Goal: Transaction & Acquisition: Purchase product/service

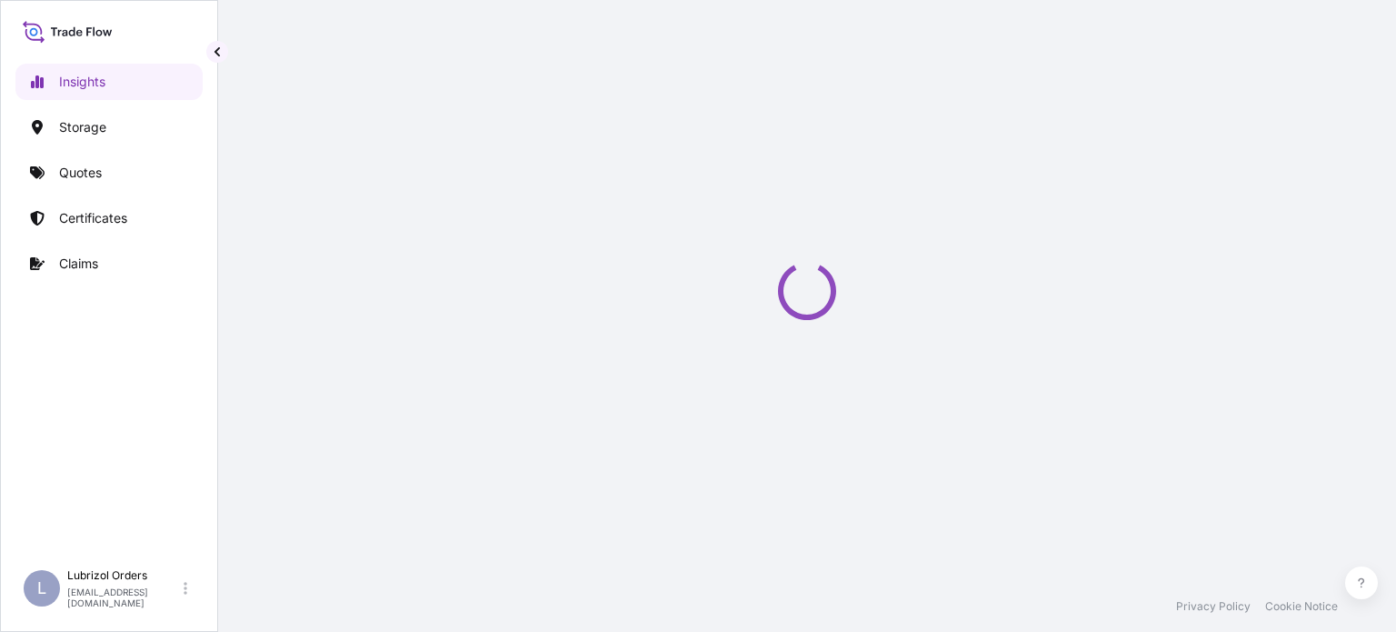
select select "2025"
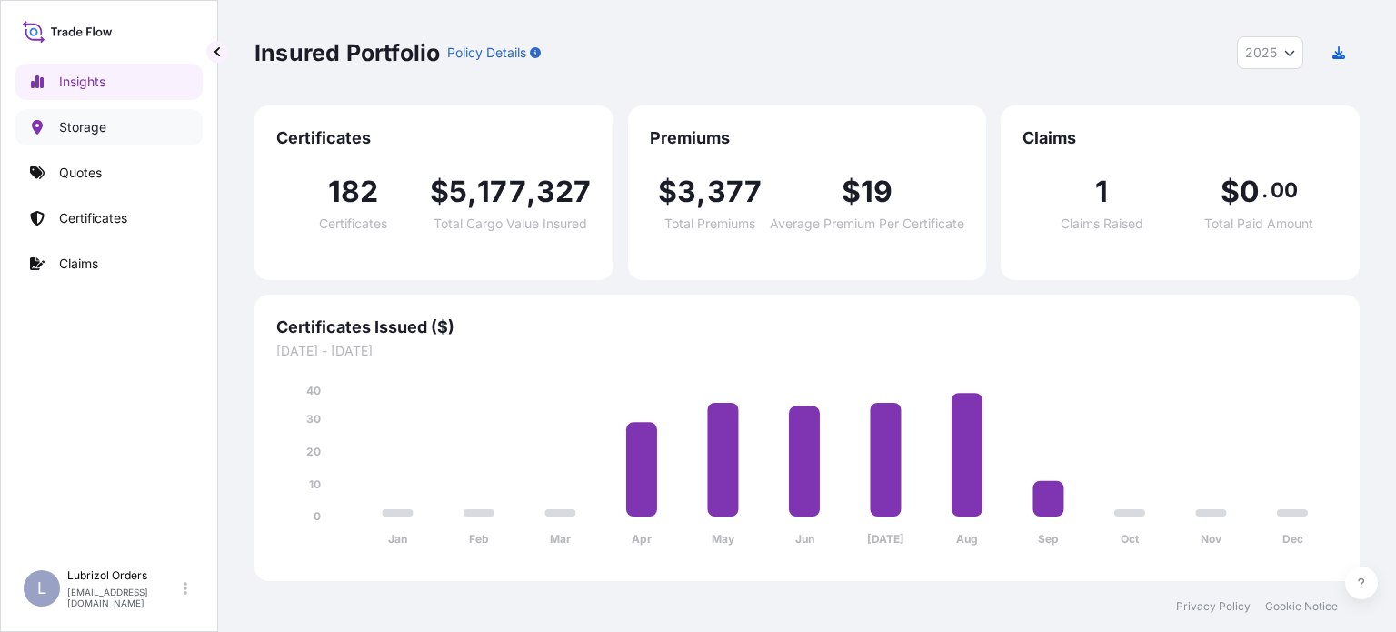
click at [76, 137] on link "Storage" at bounding box center [108, 127] width 187 height 36
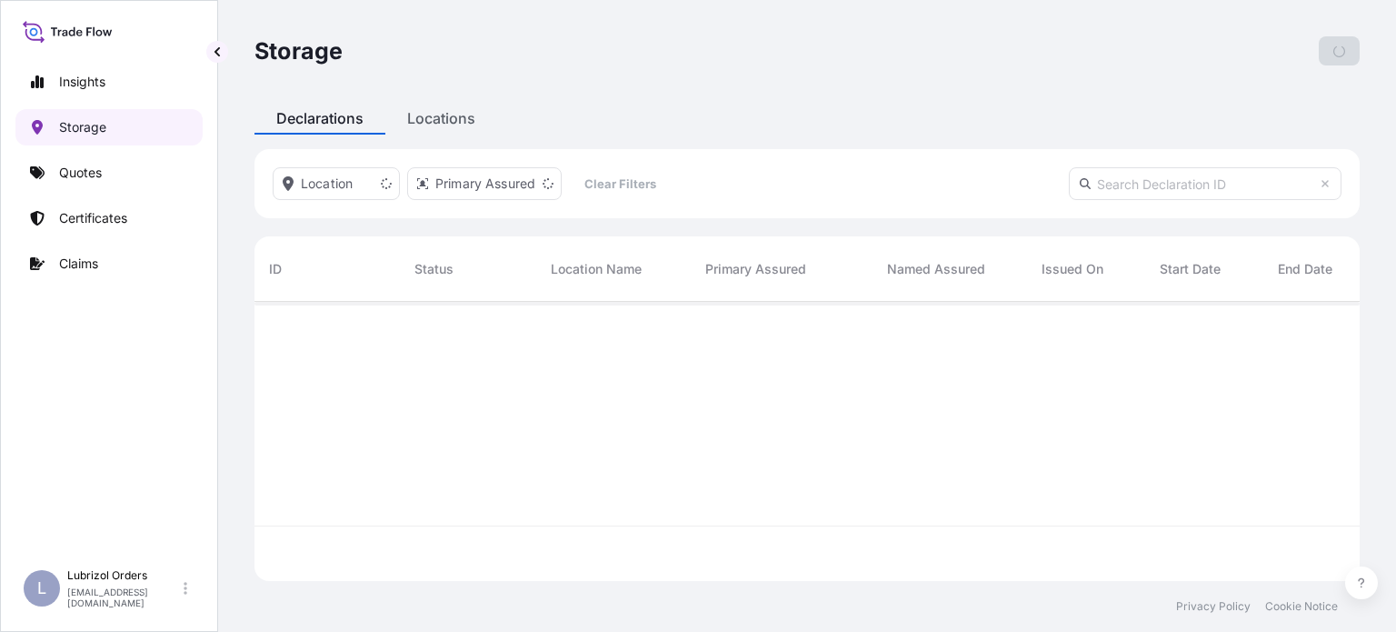
scroll to position [275, 1091]
click at [85, 182] on link "Quotes" at bounding box center [108, 172] width 187 height 36
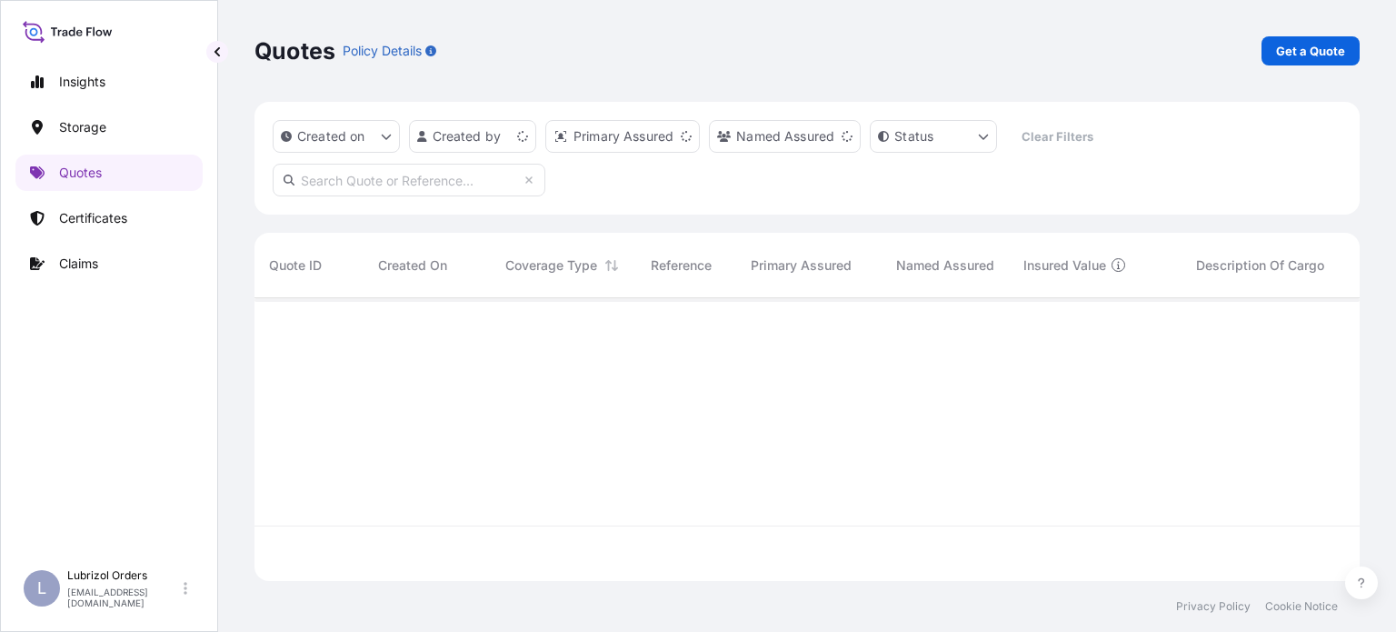
scroll to position [279, 1091]
click at [1315, 51] on p "Get a Quote" at bounding box center [1310, 51] width 69 height 18
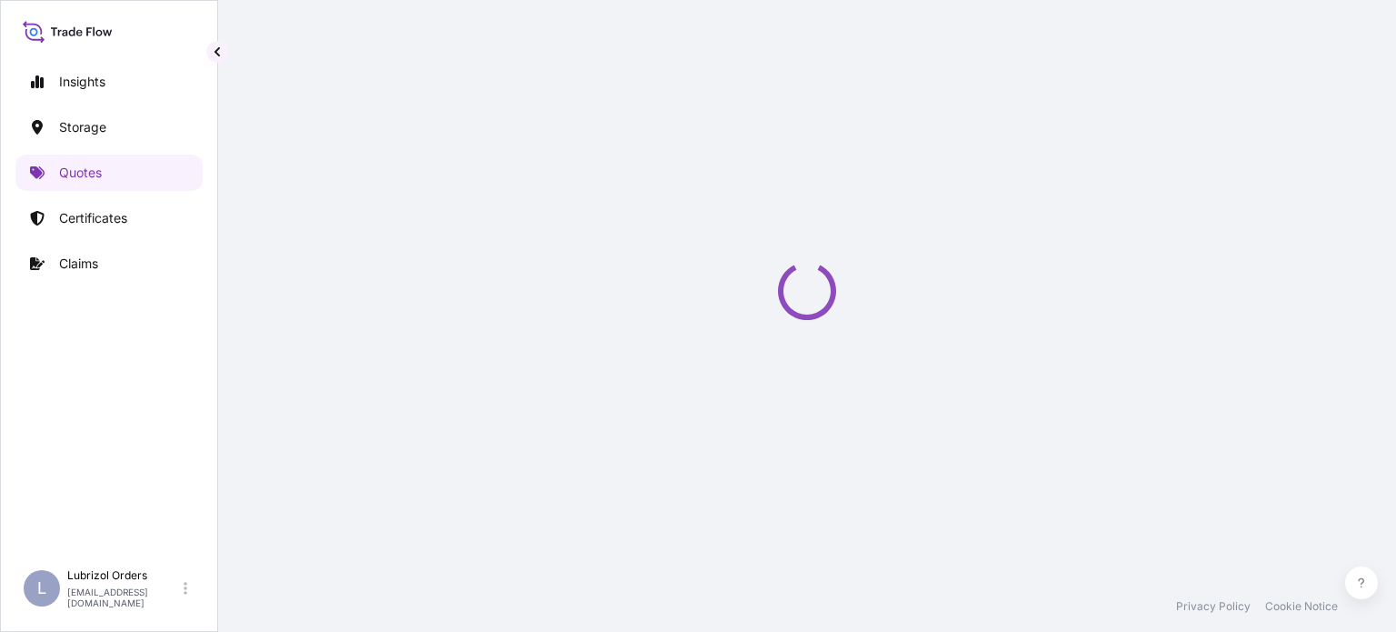
select select "Water"
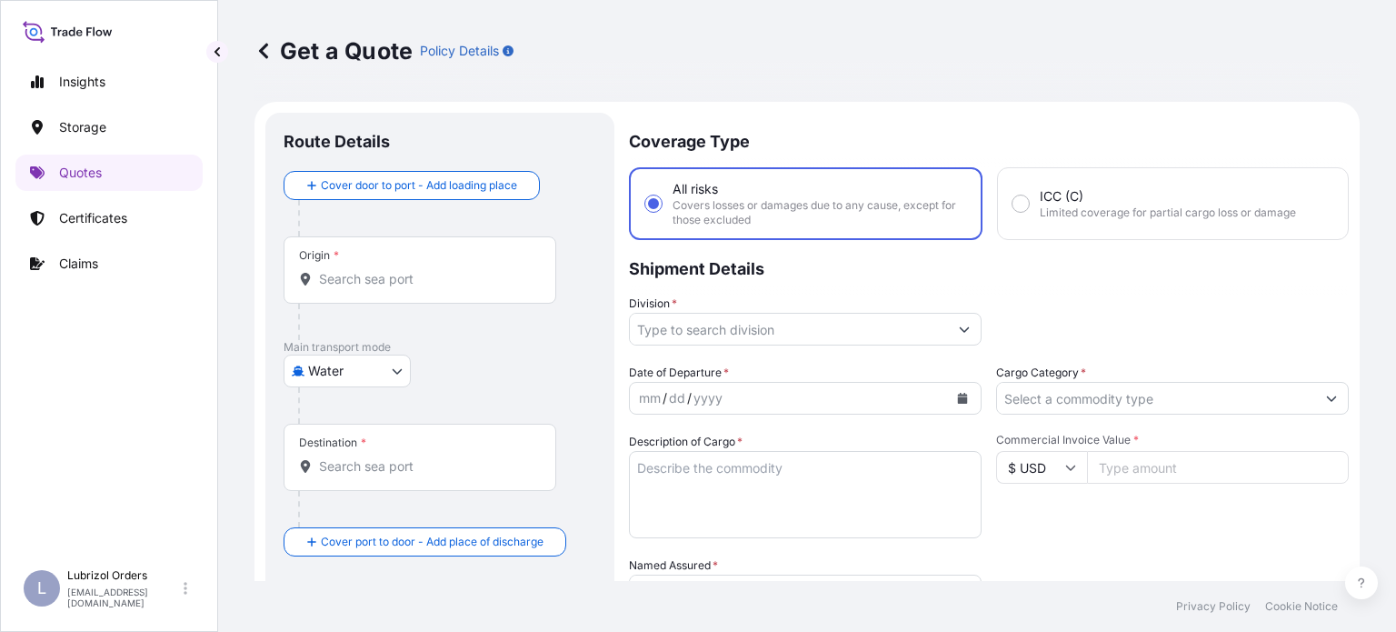
scroll to position [29, 0]
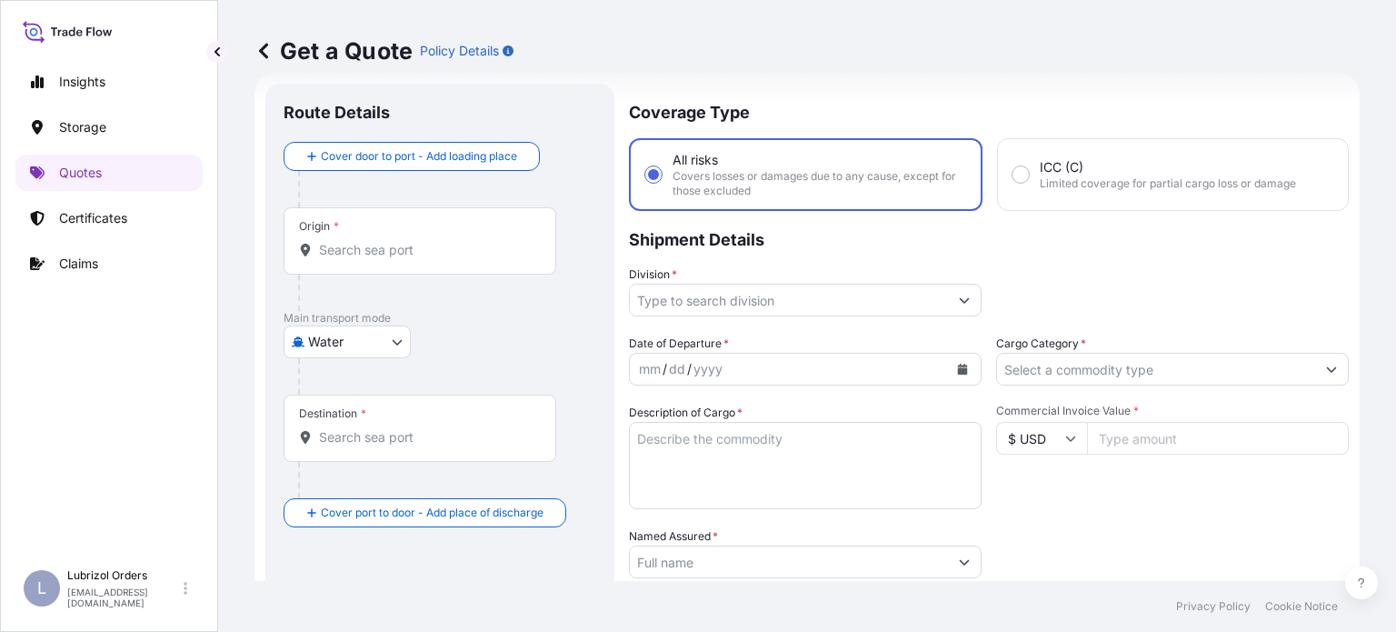
click at [400, 257] on input "Origin *" at bounding box center [426, 250] width 214 height 18
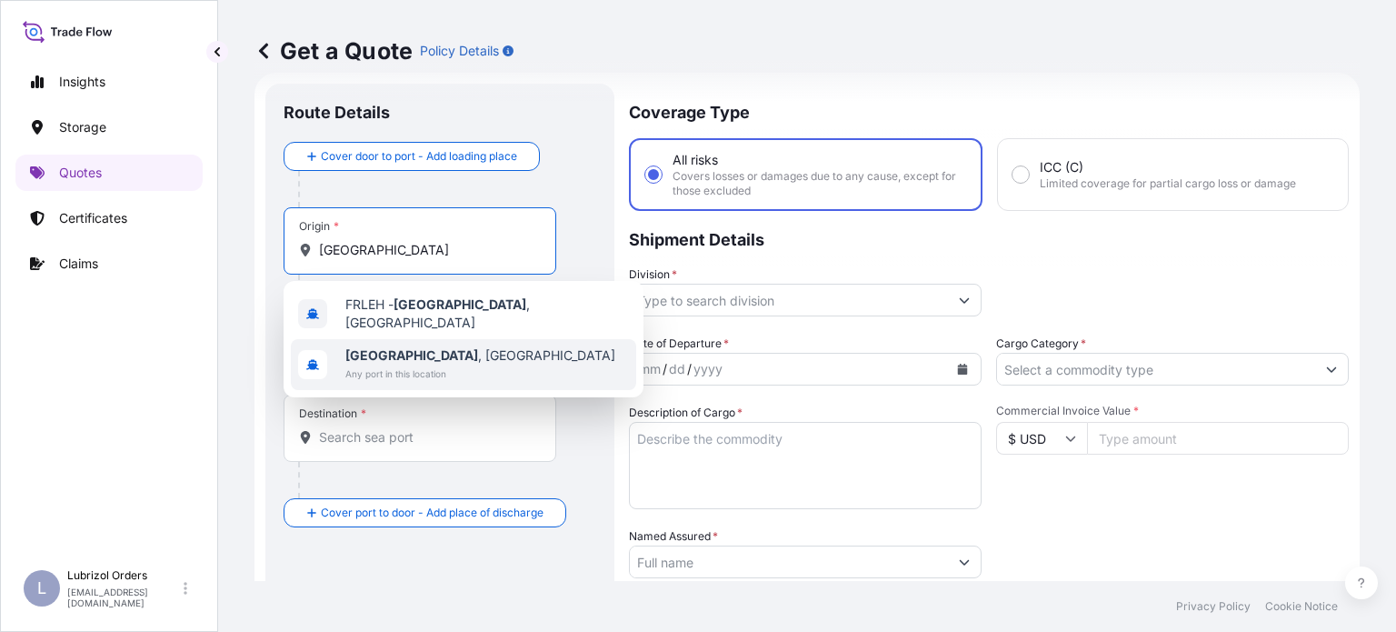
click at [422, 355] on span "[GEOGRAPHIC_DATA] , [GEOGRAPHIC_DATA]" at bounding box center [480, 355] width 270 height 18
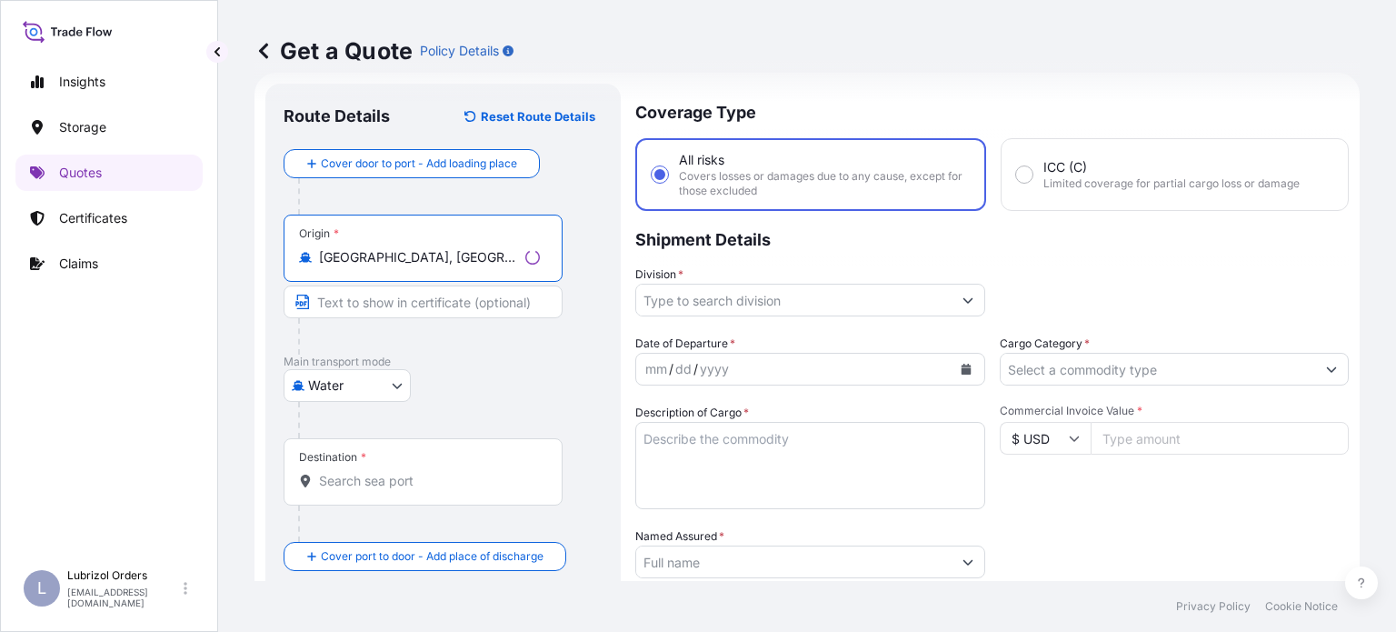
type input "[GEOGRAPHIC_DATA], [GEOGRAPHIC_DATA]"
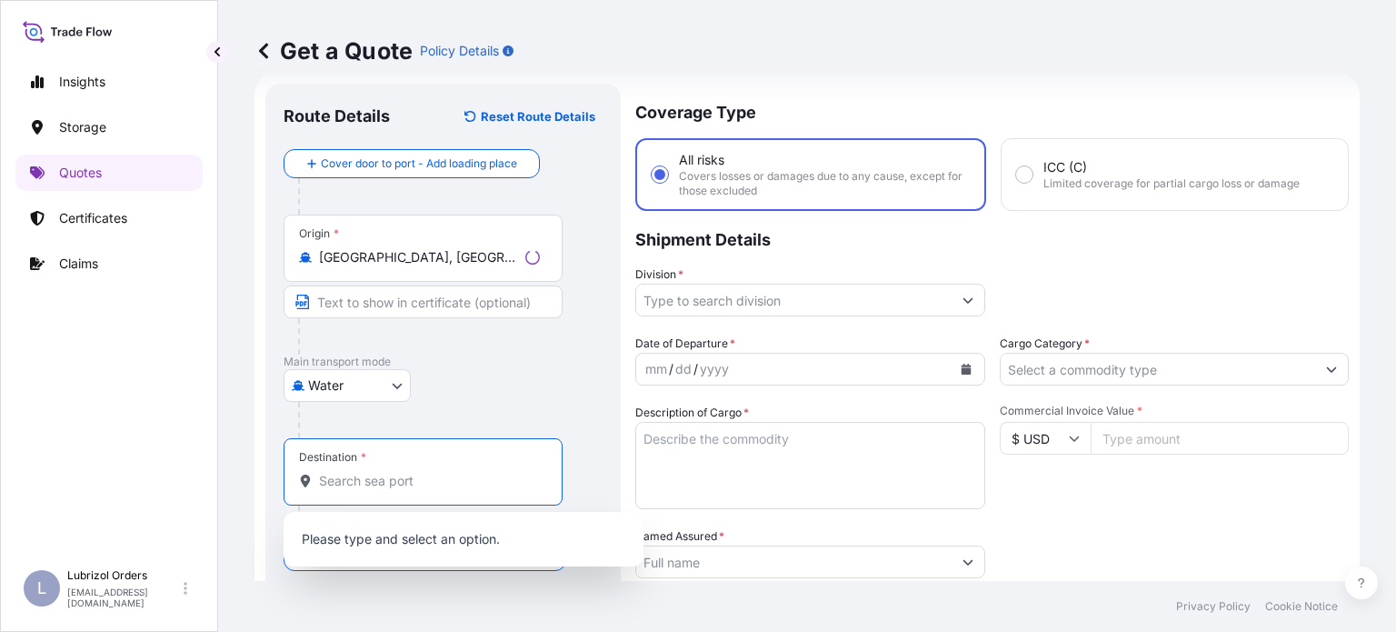
click at [416, 479] on input "Destination *" at bounding box center [429, 481] width 221 height 18
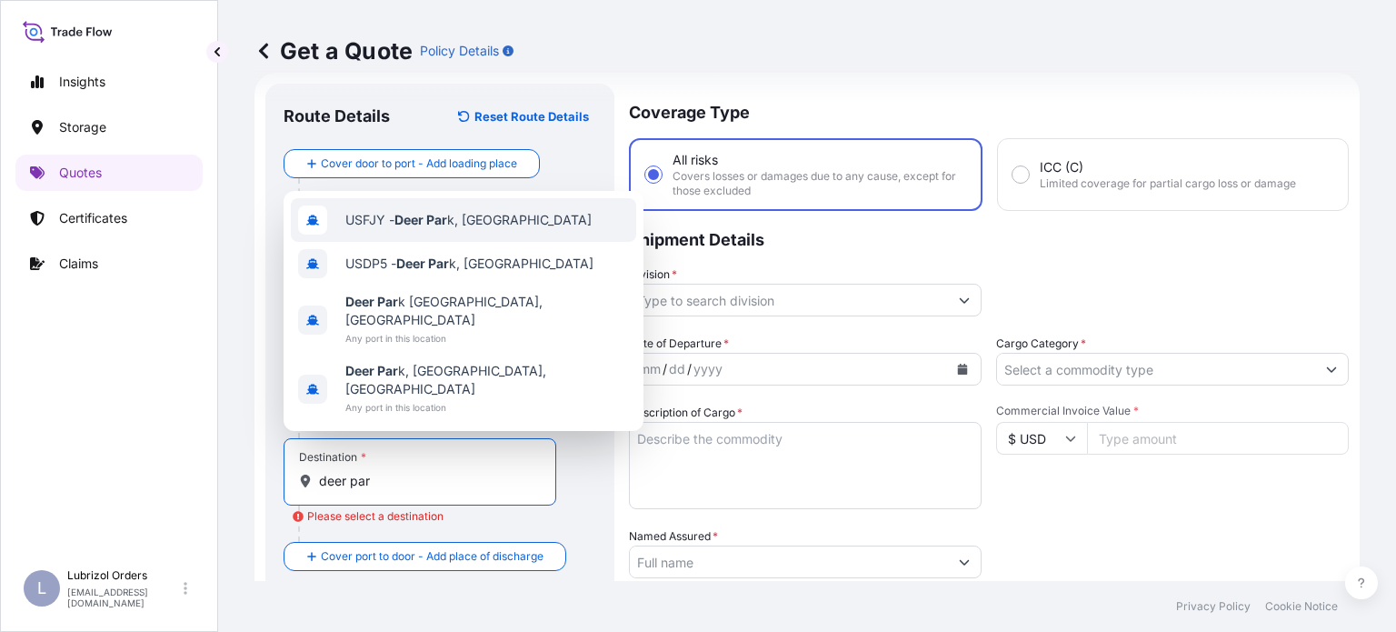
click at [439, 210] on div at bounding box center [447, 196] width 298 height 36
click at [407, 483] on input "deer par" at bounding box center [426, 481] width 214 height 18
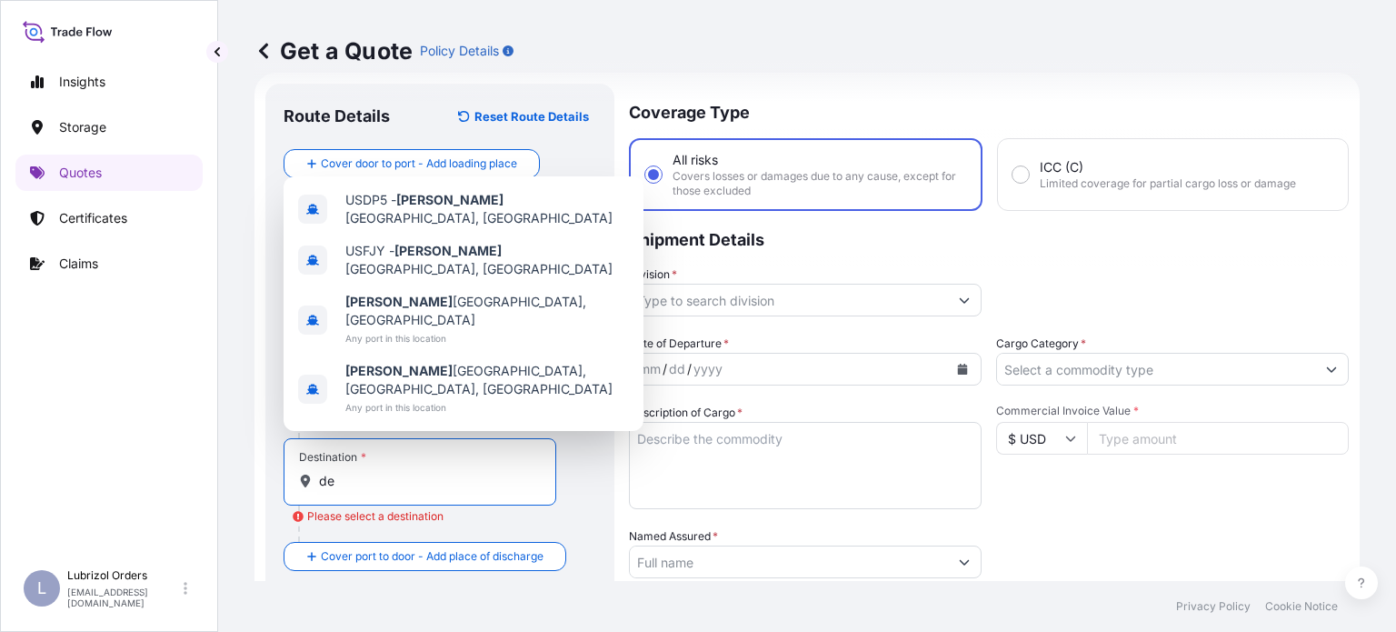
type input "d"
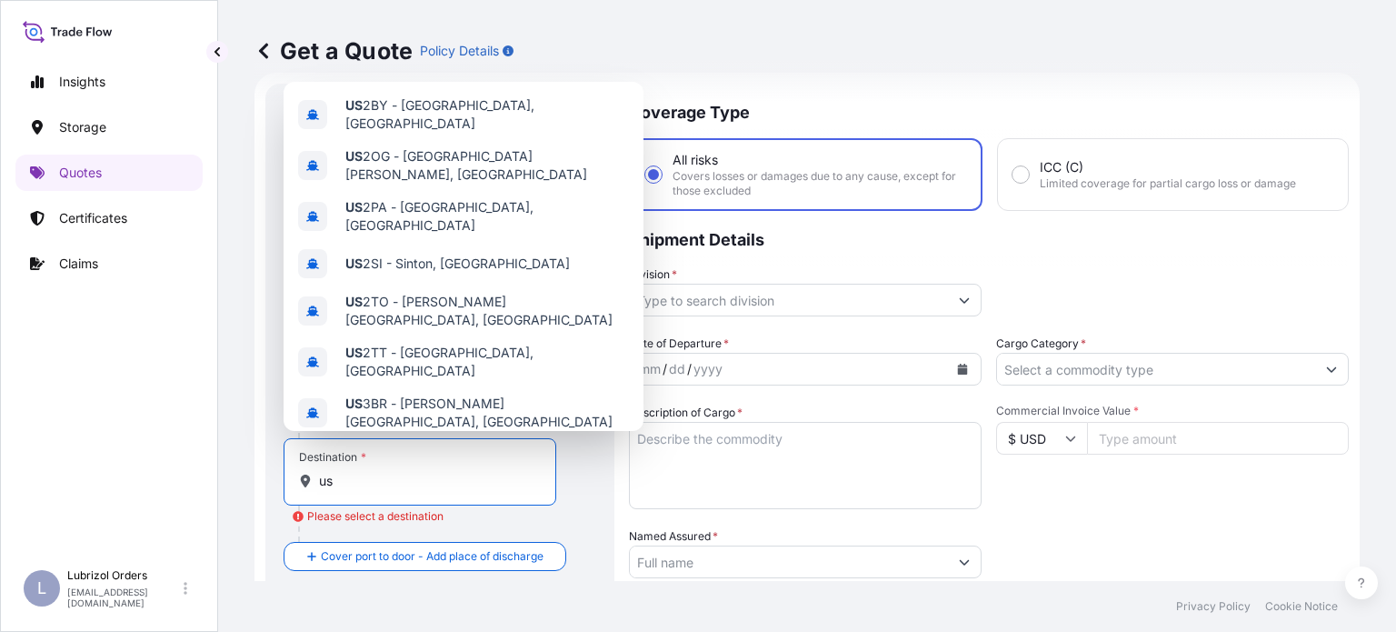
type input "u"
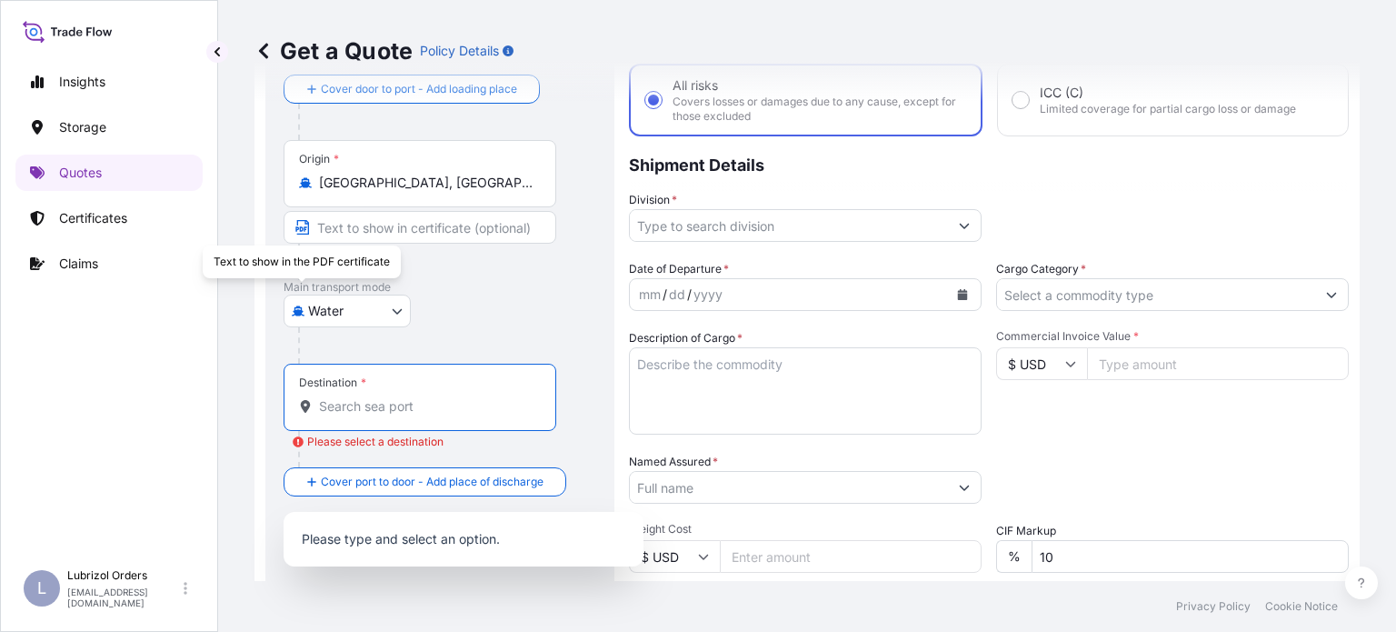
scroll to position [211, 0]
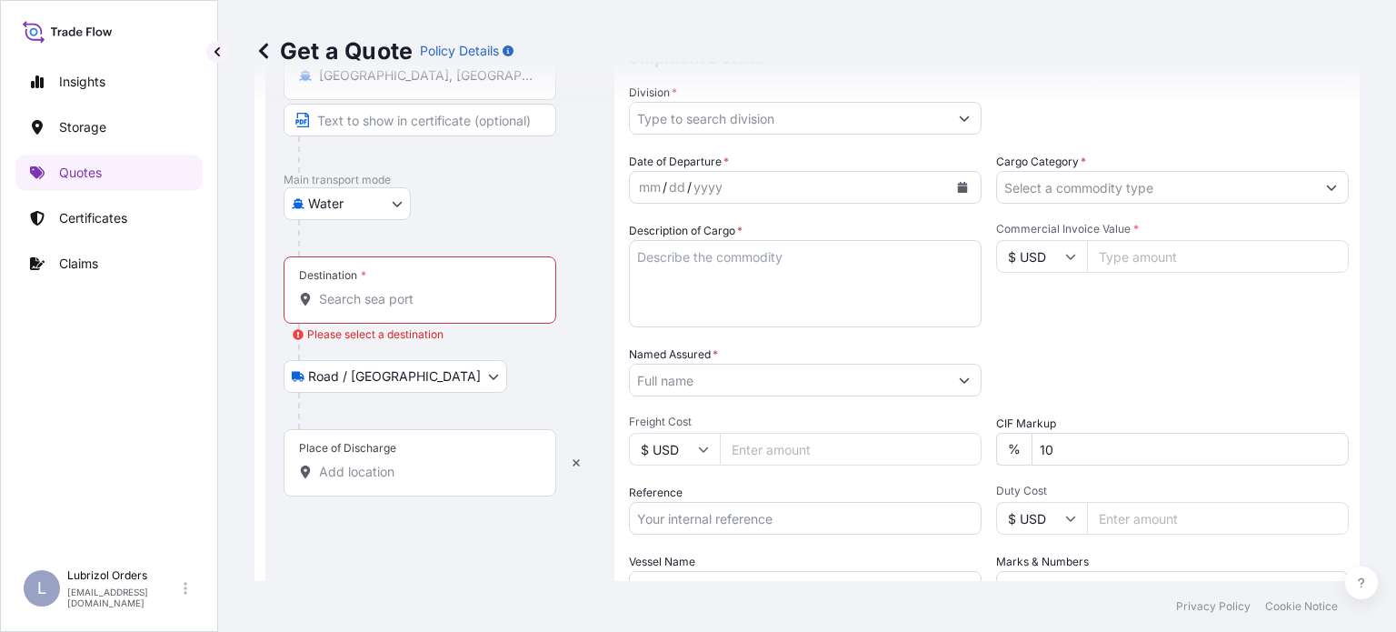
click at [385, 479] on input "Place of Discharge" at bounding box center [426, 472] width 214 height 18
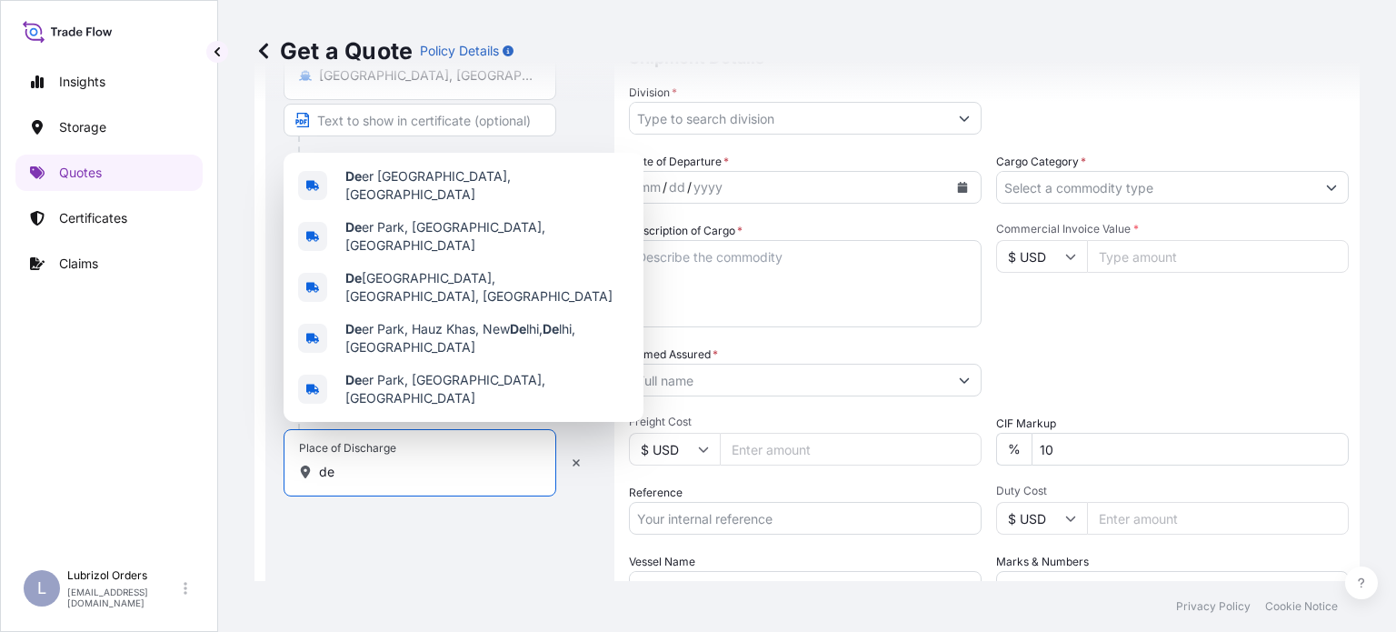
type input "d"
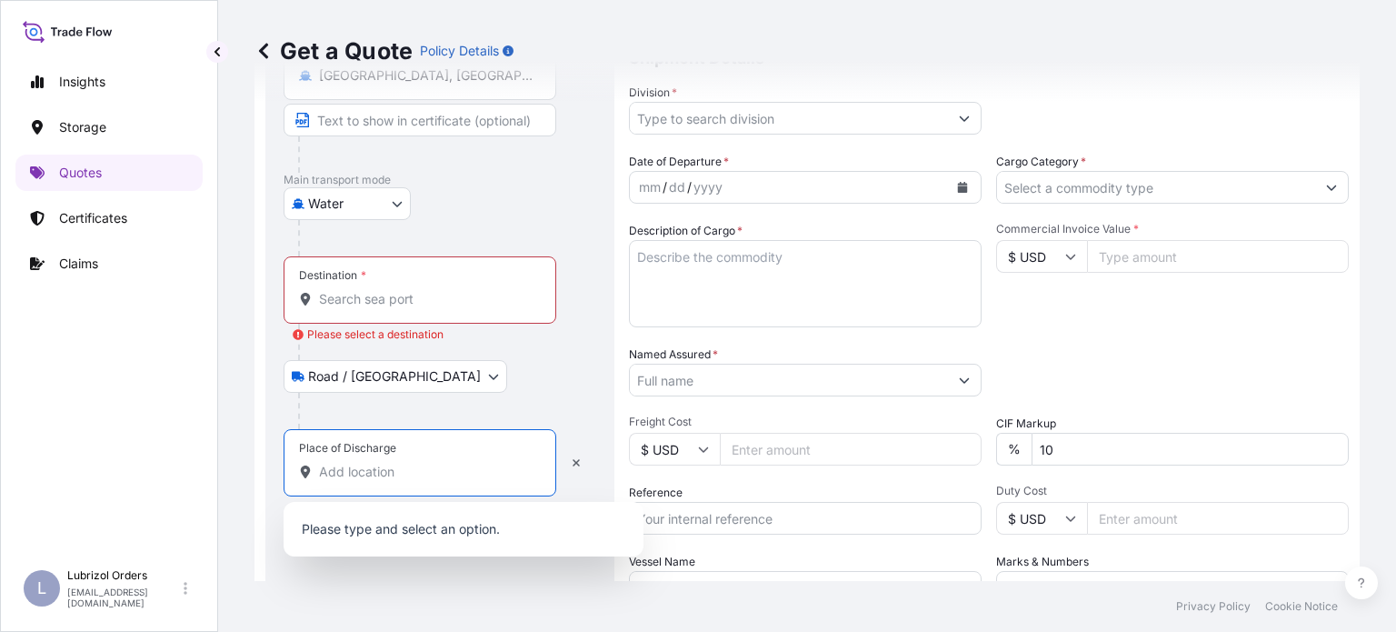
click at [433, 290] on input "Destination * Please select a destination" at bounding box center [426, 299] width 214 height 18
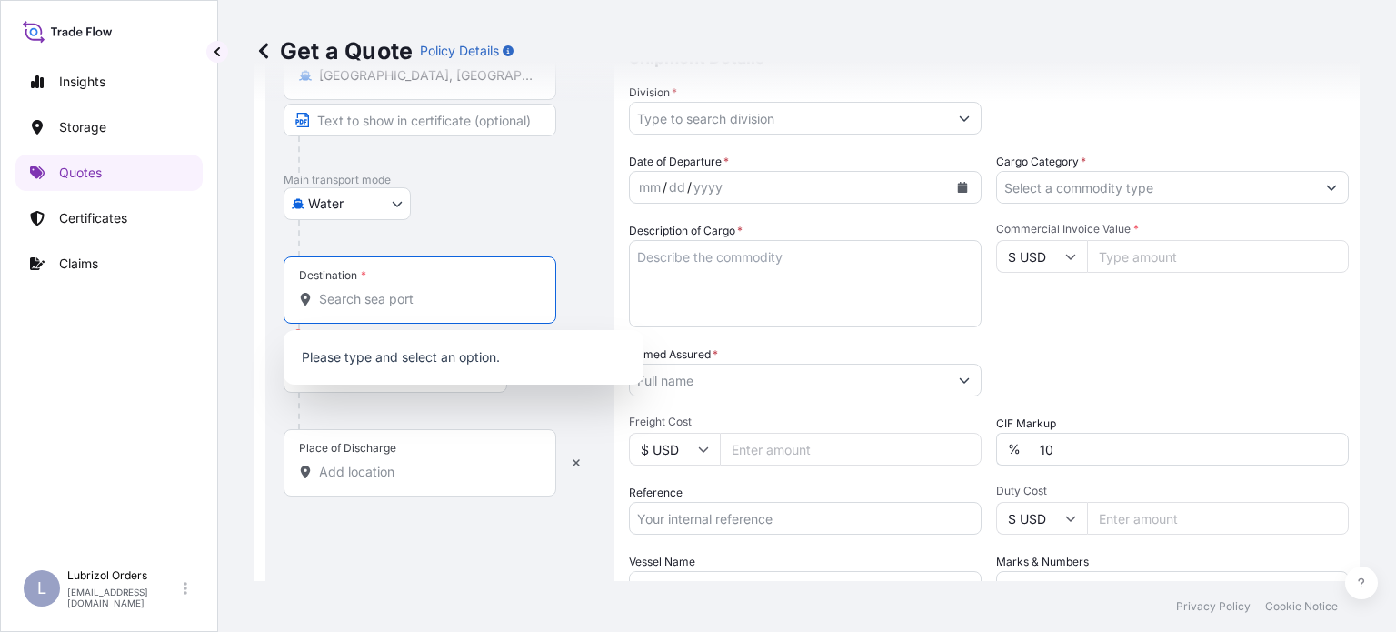
click at [451, 423] on div at bounding box center [447, 411] width 298 height 36
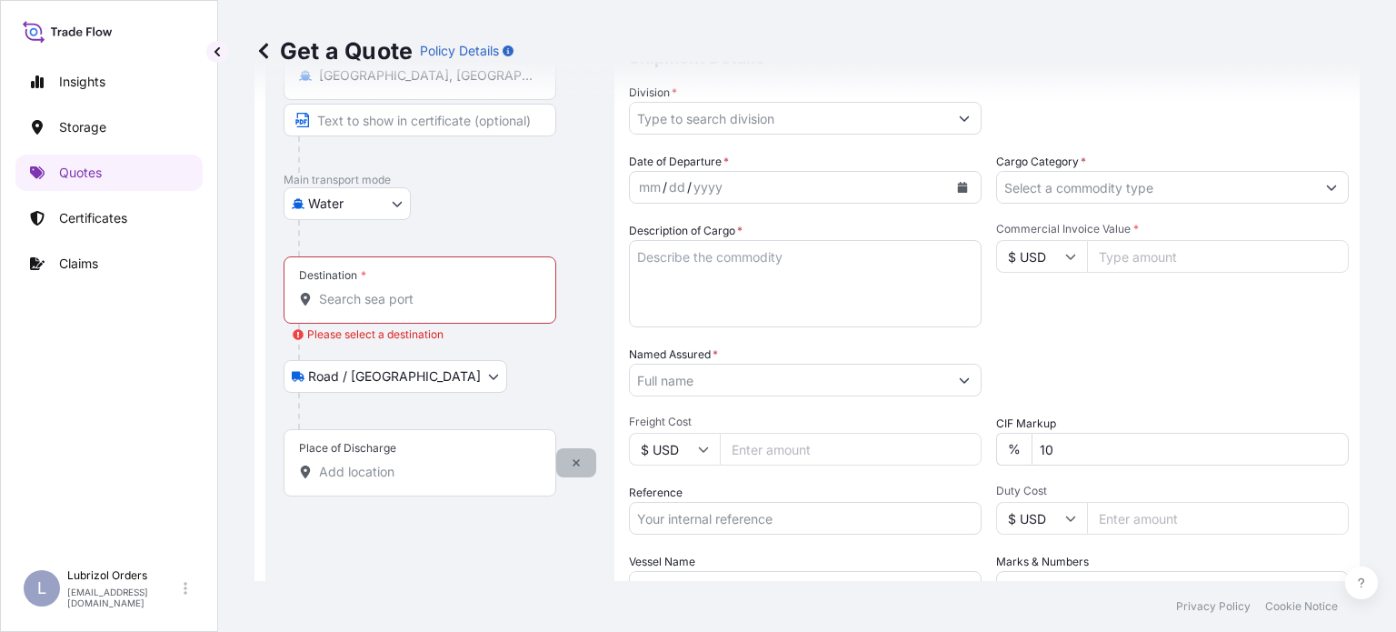
click at [576, 463] on icon "button" at bounding box center [576, 462] width 11 height 11
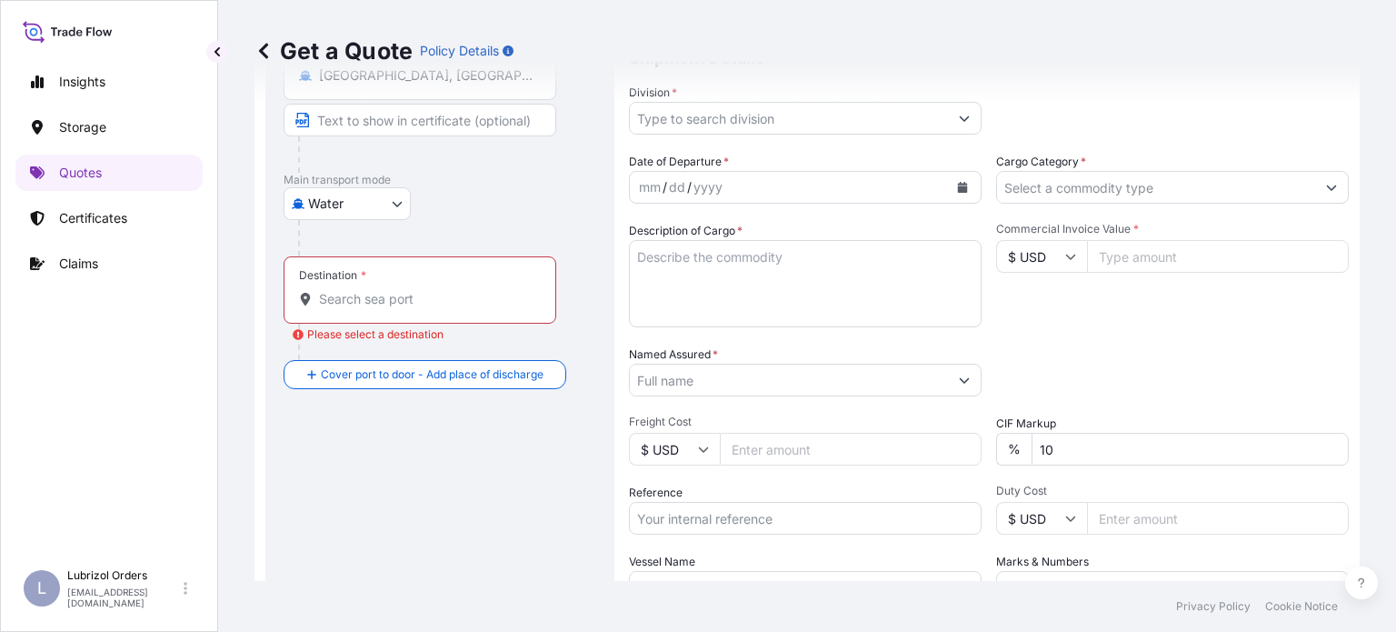
click at [450, 300] on input "Destination * Please select a destination" at bounding box center [426, 299] width 214 height 18
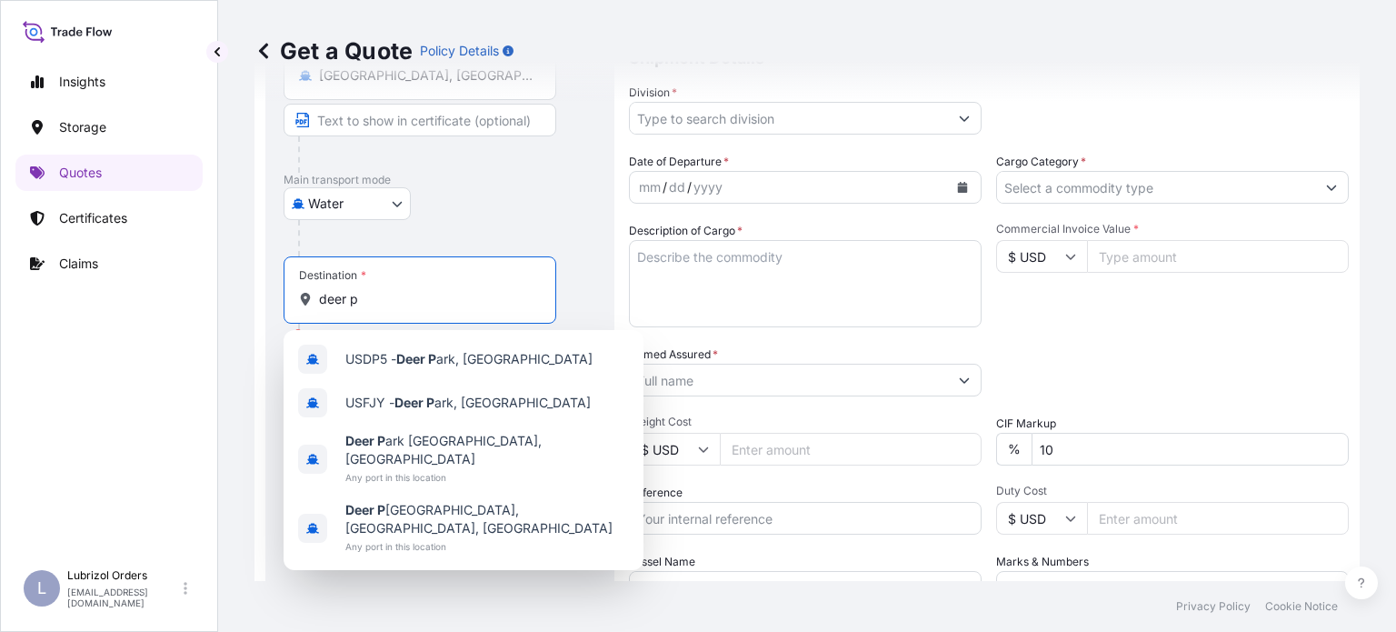
type input "deer p"
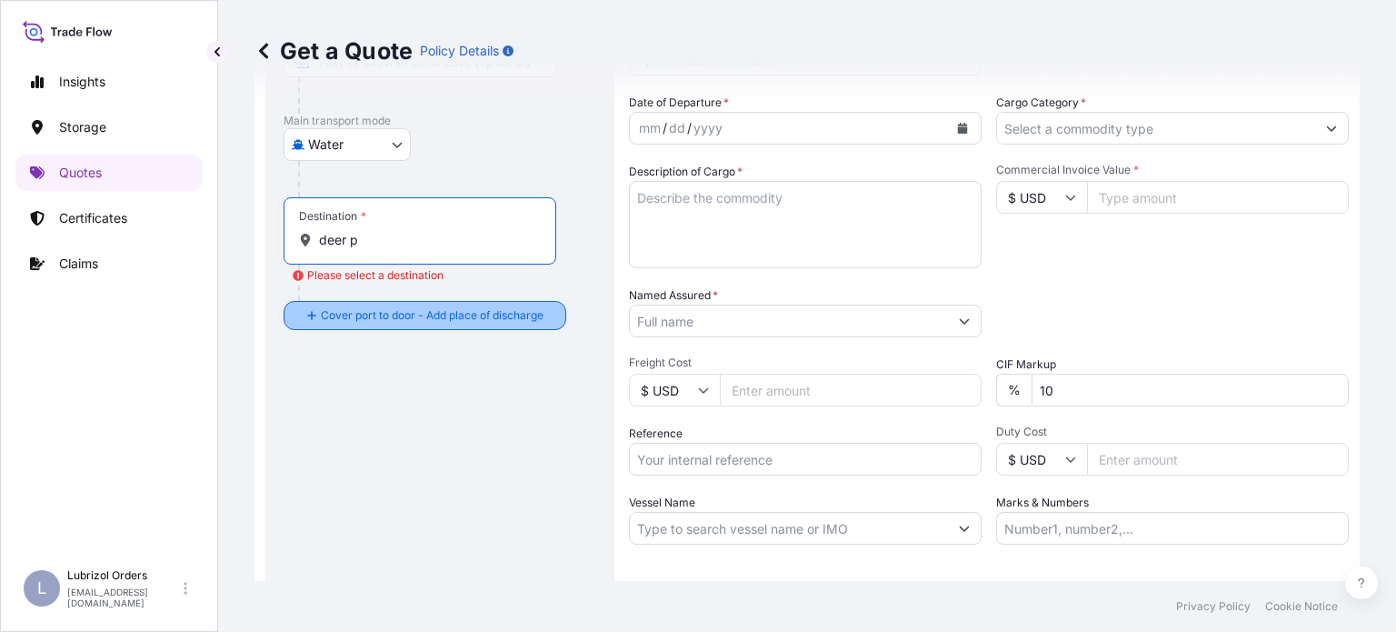
scroll to position [302, 0]
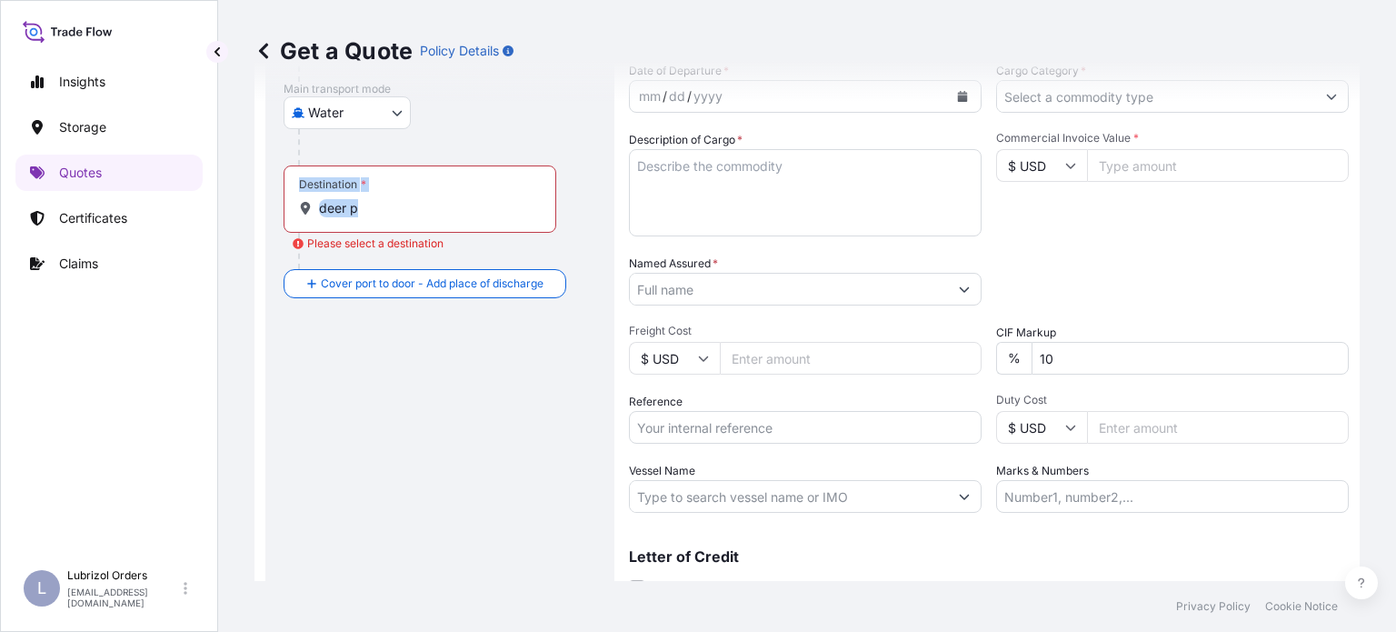
drag, startPoint x: 284, startPoint y: 174, endPoint x: 248, endPoint y: 174, distance: 35.4
click at [248, 174] on div "Get a Quote Policy Details Route Details Reset Route Details Cover door to port…" at bounding box center [807, 290] width 1178 height 581
click at [393, 202] on input "deer p" at bounding box center [426, 208] width 214 height 18
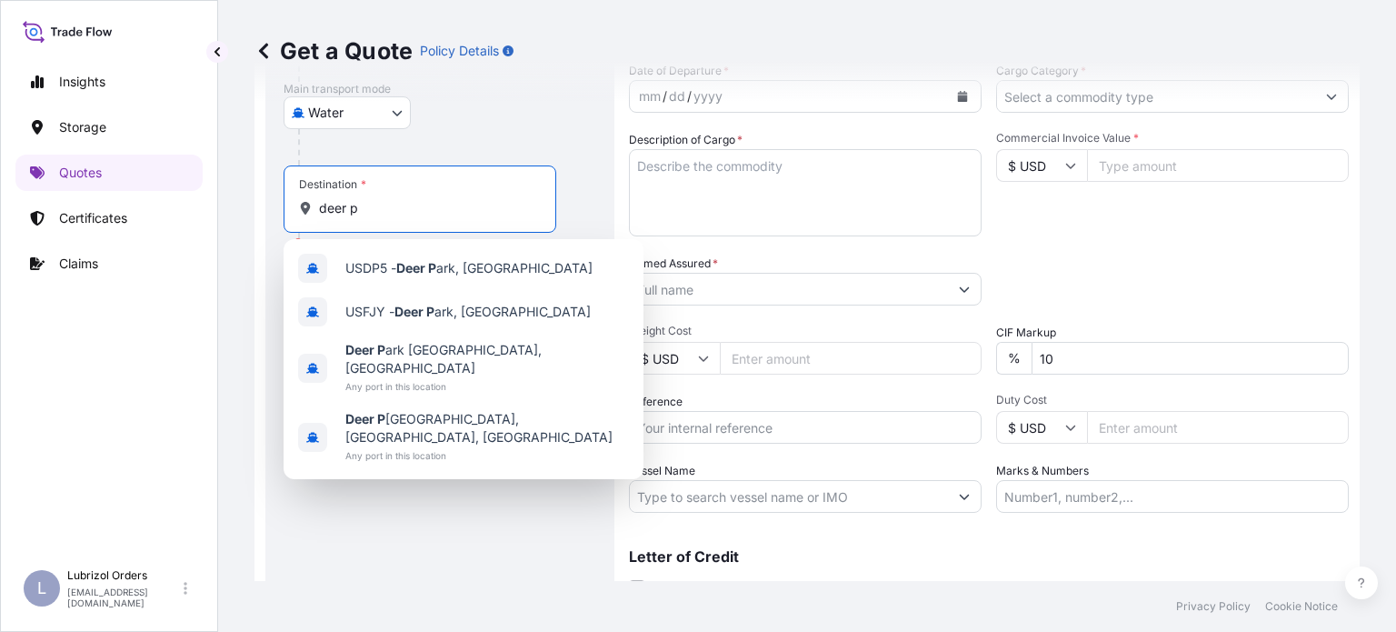
drag, startPoint x: 380, startPoint y: 208, endPoint x: 318, endPoint y: 212, distance: 61.9
click at [318, 212] on div "deer p" at bounding box center [420, 208] width 242 height 18
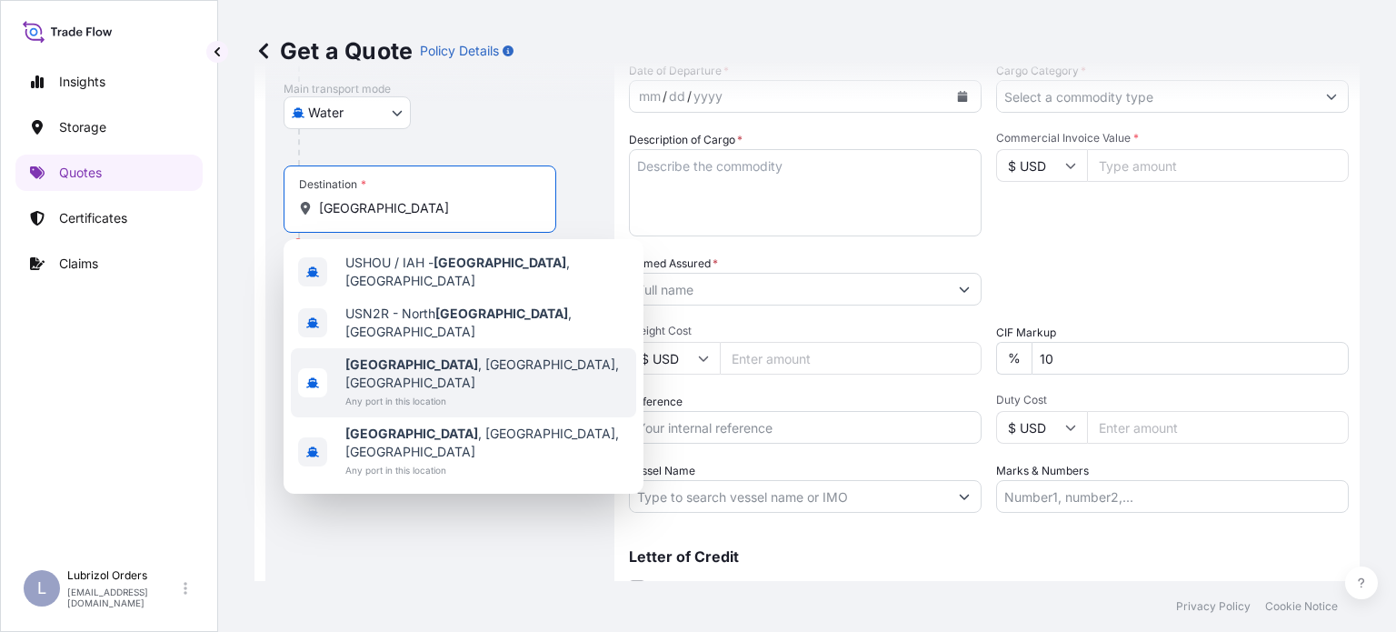
click at [430, 377] on div "[GEOGRAPHIC_DATA] , [GEOGRAPHIC_DATA], [GEOGRAPHIC_DATA] Any port in this locat…" at bounding box center [463, 382] width 345 height 69
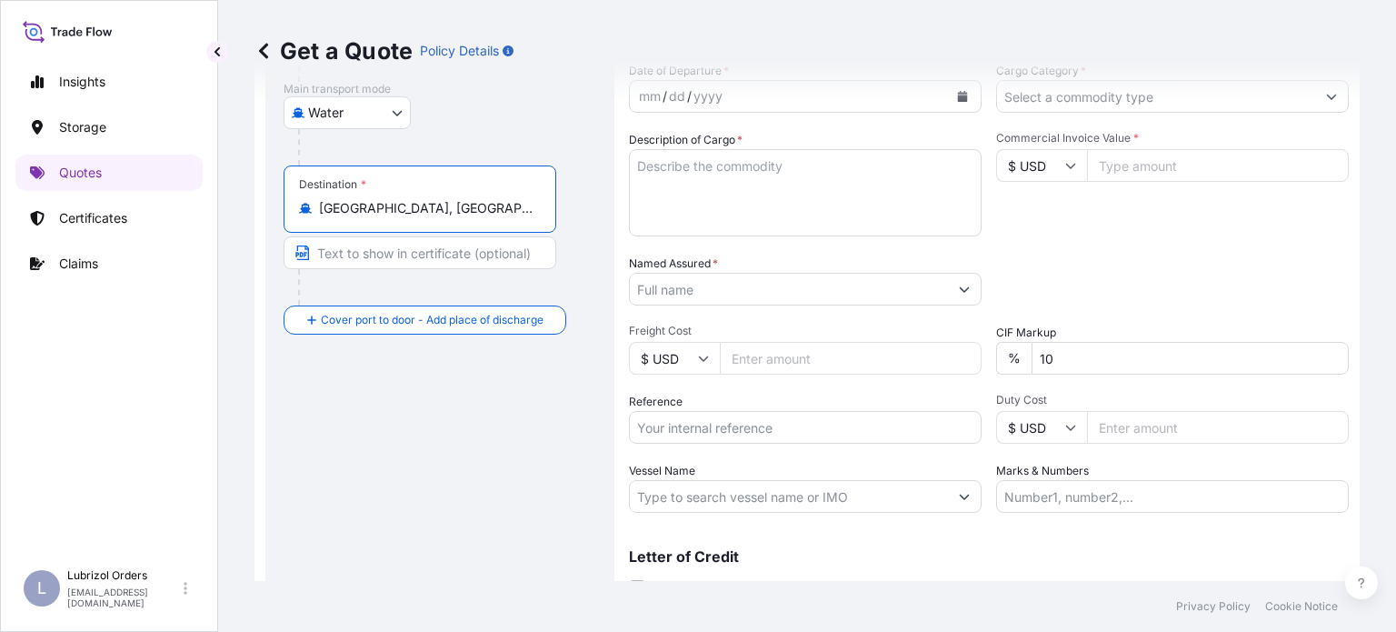
type input "[GEOGRAPHIC_DATA], [GEOGRAPHIC_DATA], [GEOGRAPHIC_DATA]"
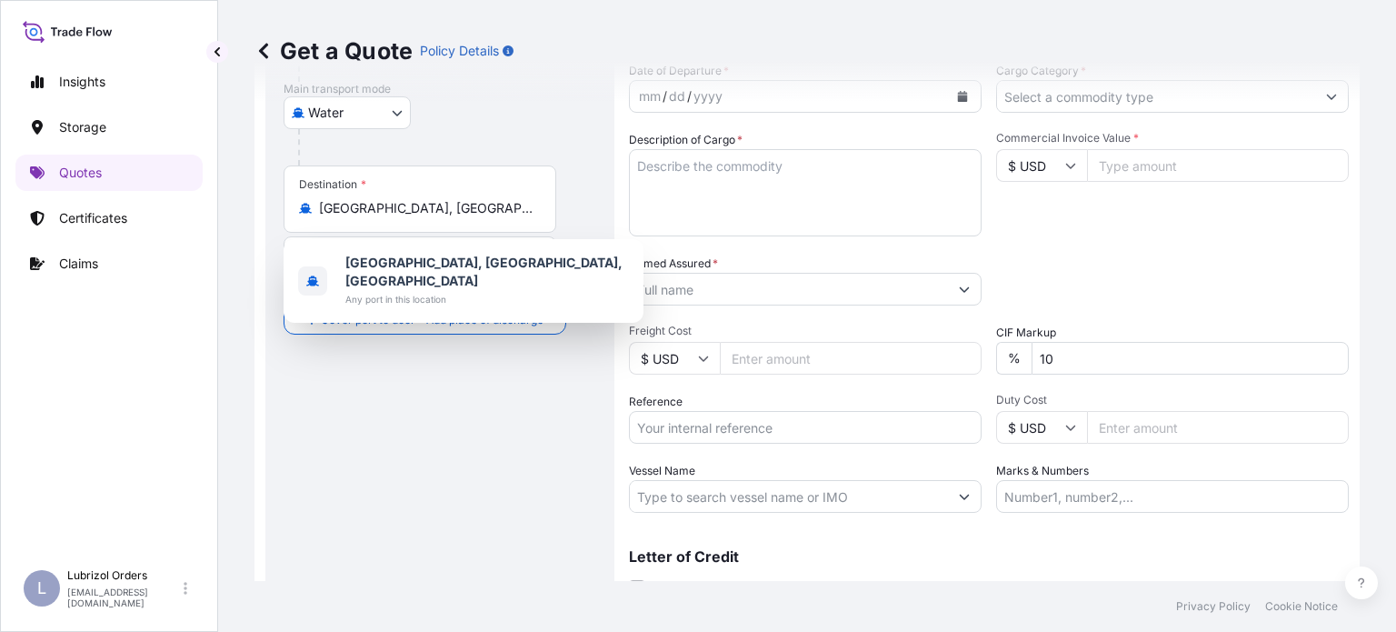
click at [490, 195] on div "Destination * [GEOGRAPHIC_DATA], [GEOGRAPHIC_DATA], [GEOGRAPHIC_DATA]" at bounding box center [420, 198] width 273 height 67
click at [490, 199] on input "[GEOGRAPHIC_DATA], [GEOGRAPHIC_DATA], [GEOGRAPHIC_DATA]" at bounding box center [426, 208] width 214 height 18
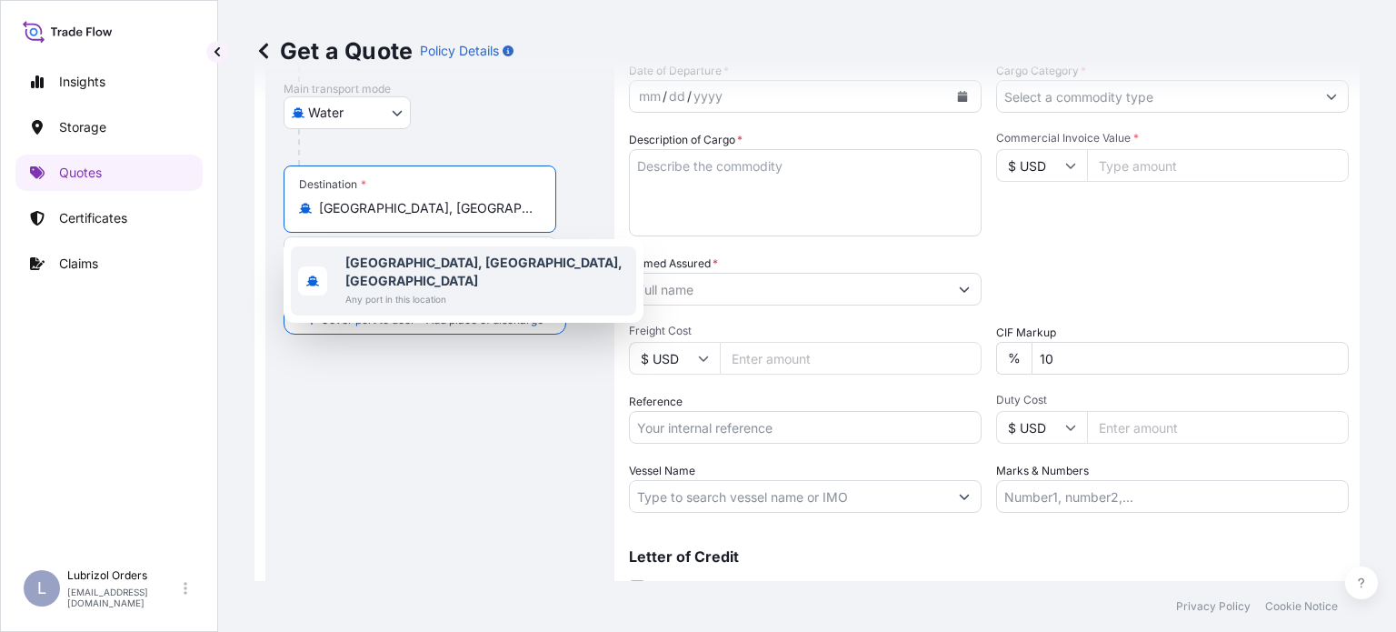
click at [314, 385] on div "Route Details Reset Route Details Cover door to port - Add loading place Place …" at bounding box center [440, 229] width 313 height 801
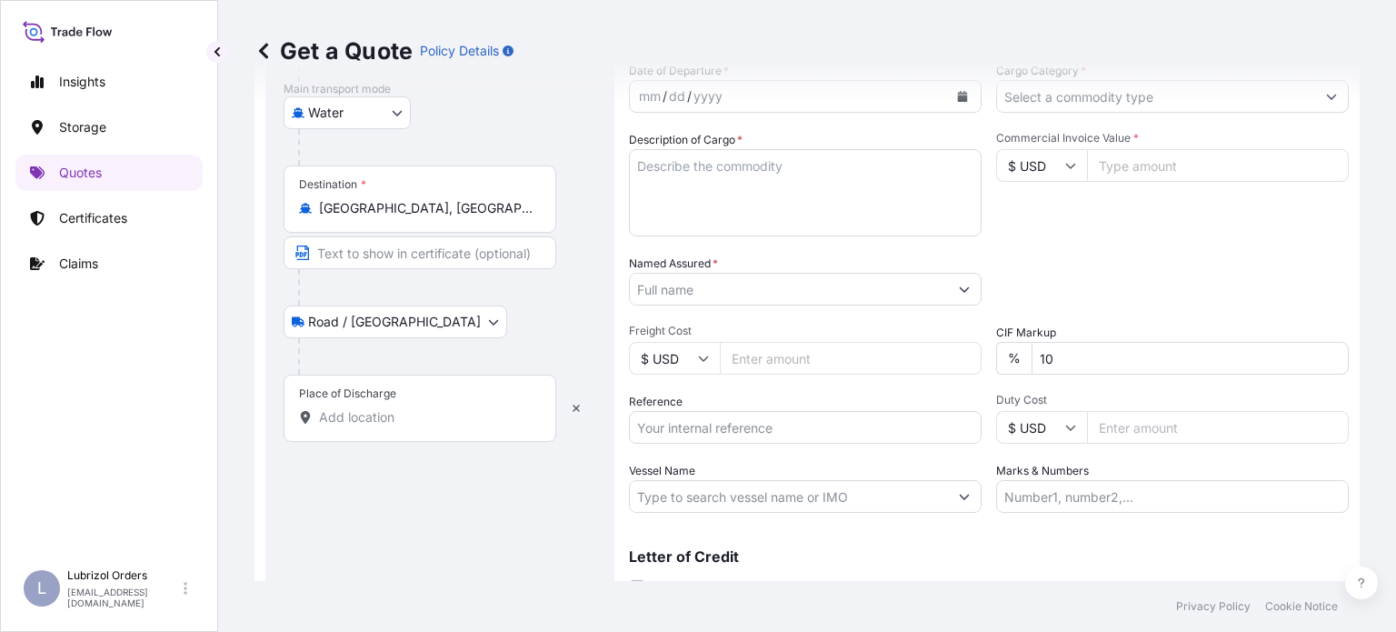
click at [401, 320] on body "1 option available. 1 option available. Insights Storage Quotes Certificates Cl…" at bounding box center [698, 316] width 1396 height 632
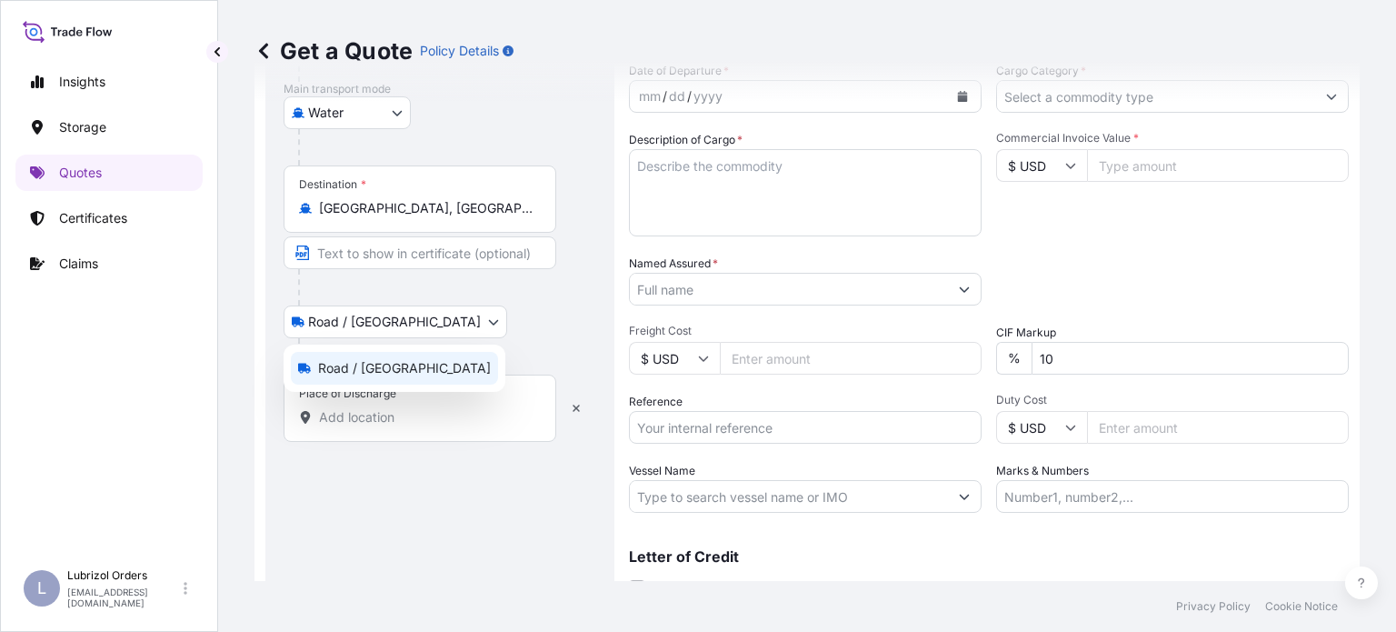
click at [389, 372] on span "Road / [GEOGRAPHIC_DATA]" at bounding box center [404, 368] width 173 height 18
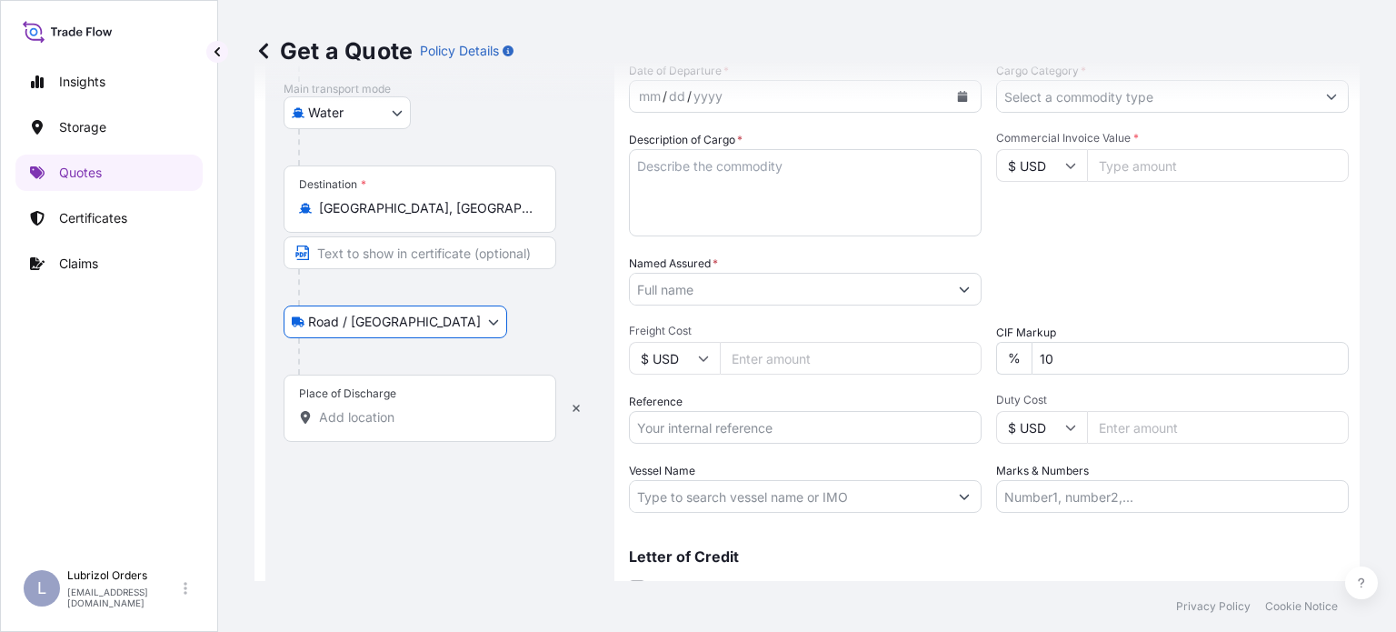
click at [411, 417] on input "Place of Discharge" at bounding box center [426, 417] width 214 height 18
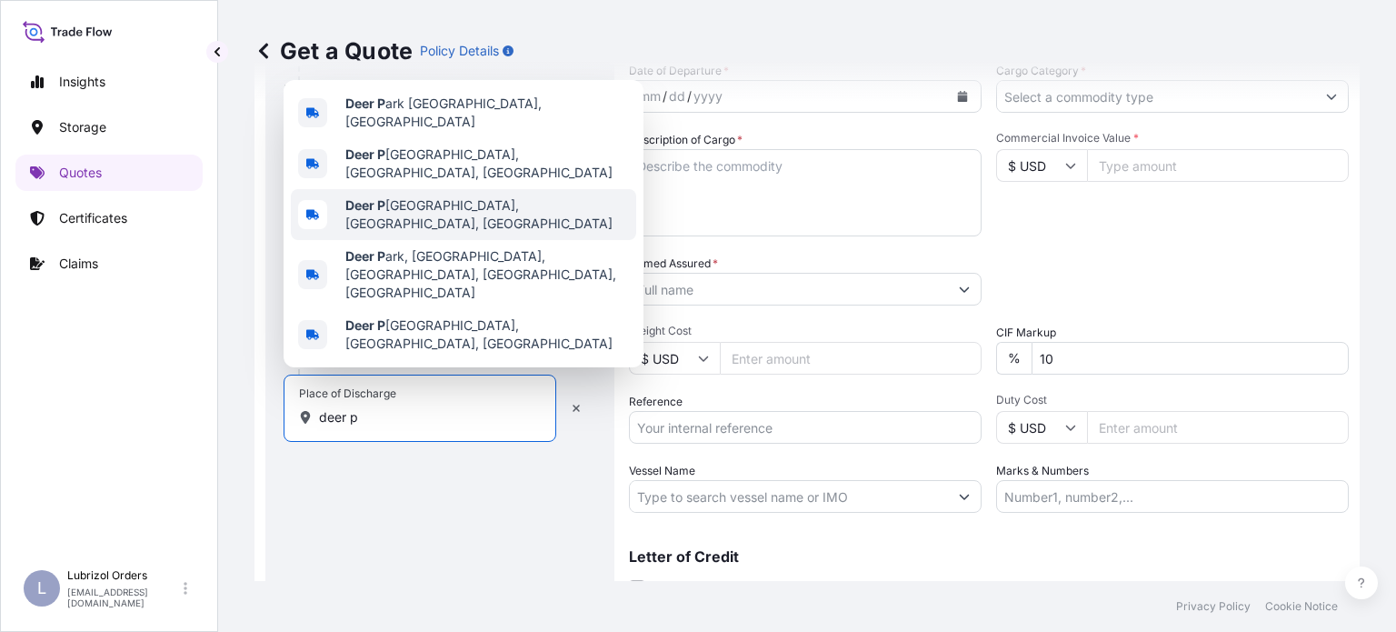
click at [455, 233] on span "[GEOGRAPHIC_DATA], [GEOGRAPHIC_DATA], [GEOGRAPHIC_DATA]" at bounding box center [487, 214] width 284 height 36
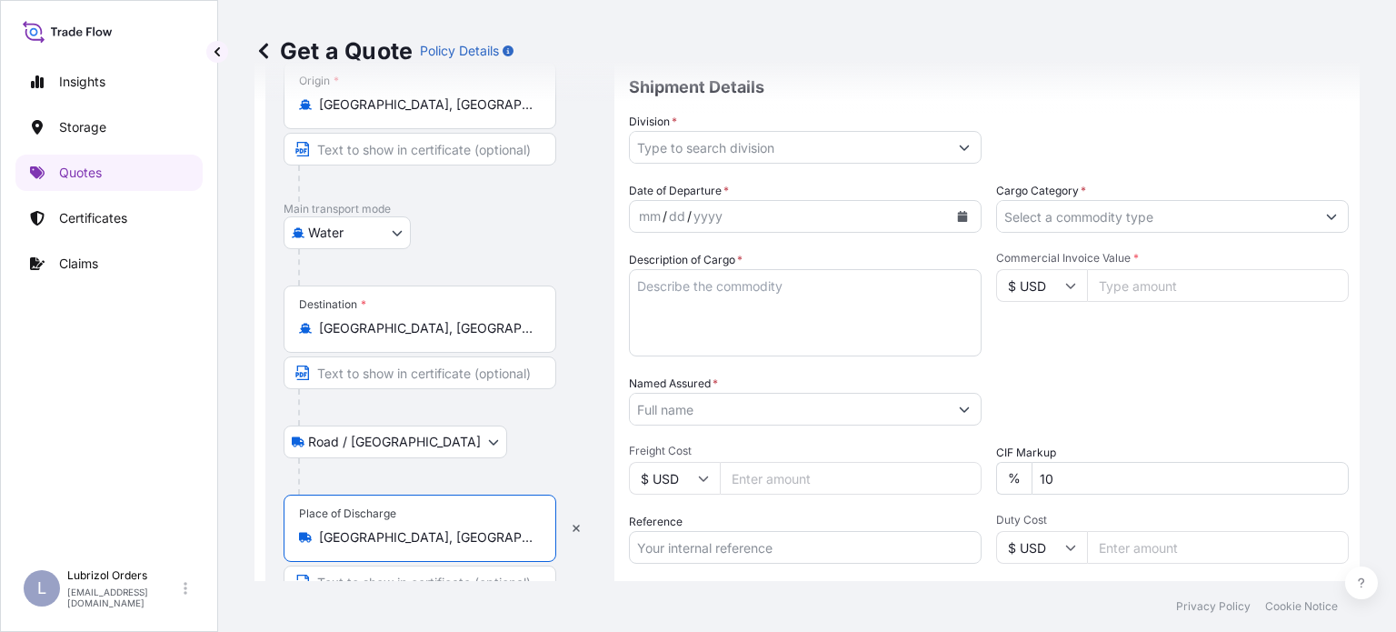
scroll to position [364, 0]
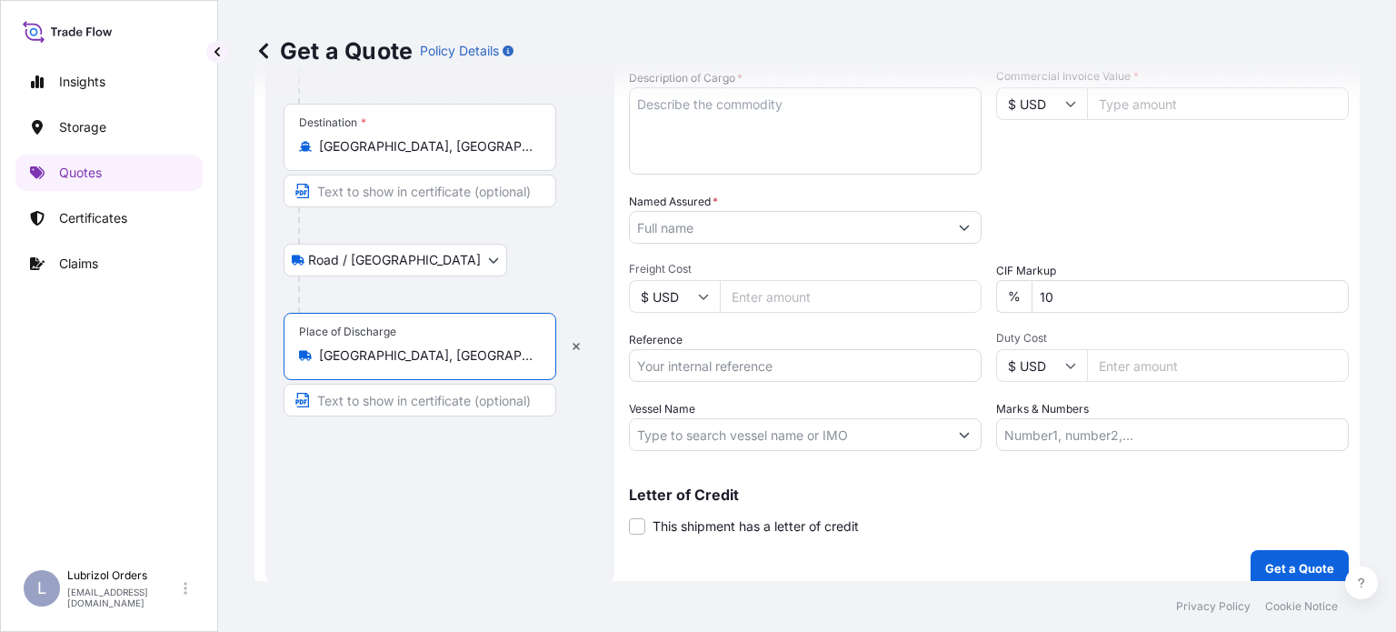
type input "[GEOGRAPHIC_DATA], [GEOGRAPHIC_DATA], [GEOGRAPHIC_DATA]"
click at [394, 260] on body "Insights Storage Quotes Certificates Claims L Lubrizol Orders [EMAIL_ADDRESS][D…" at bounding box center [698, 316] width 1396 height 632
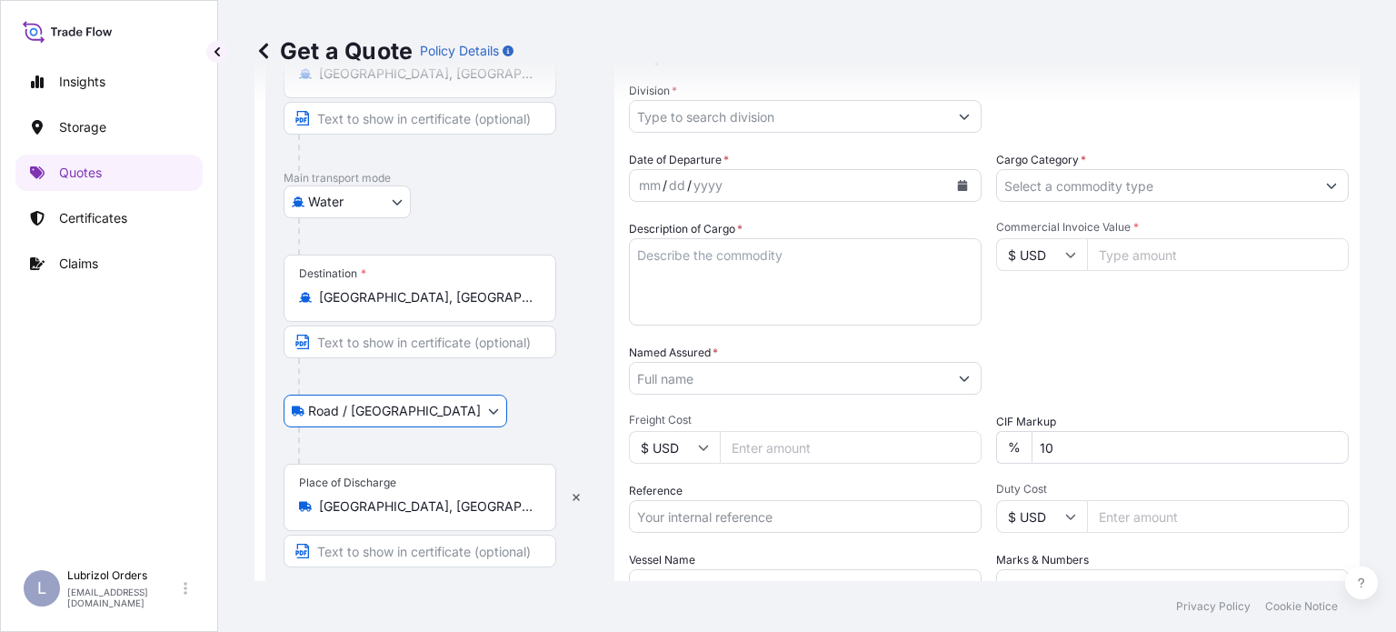
scroll to position [182, 0]
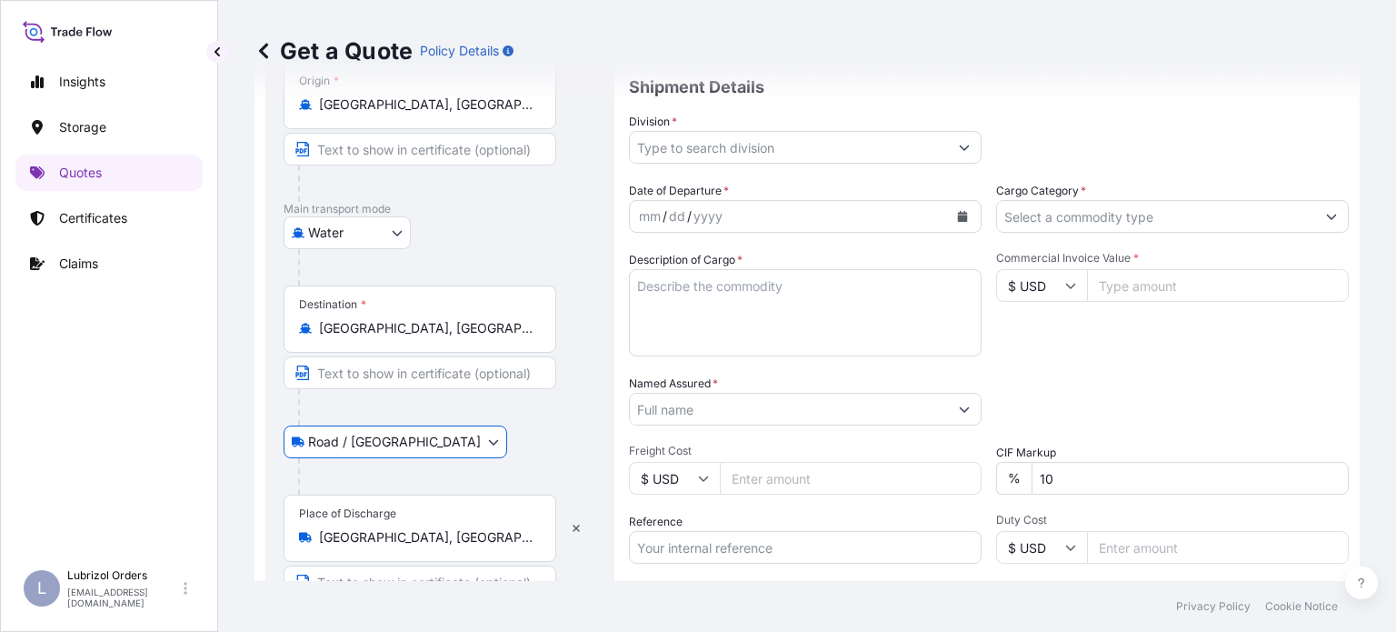
click at [957, 212] on icon "Calendar" at bounding box center [962, 216] width 11 height 11
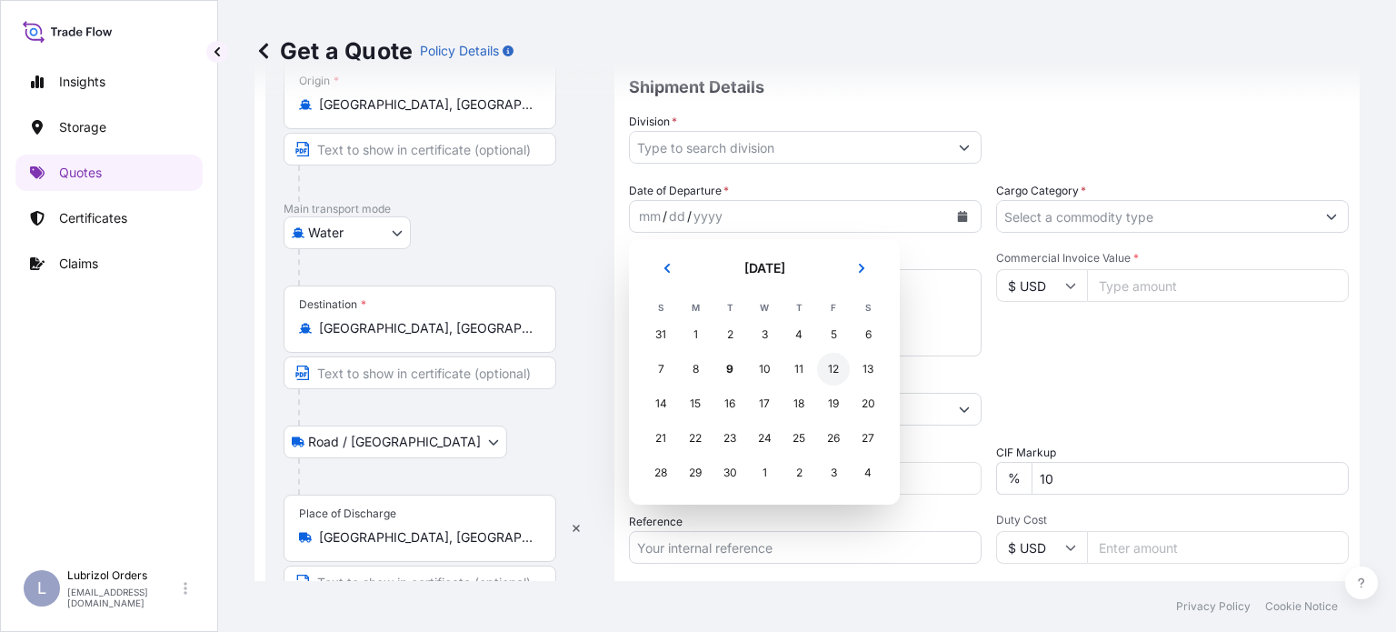
click at [825, 370] on div "12" at bounding box center [833, 369] width 33 height 33
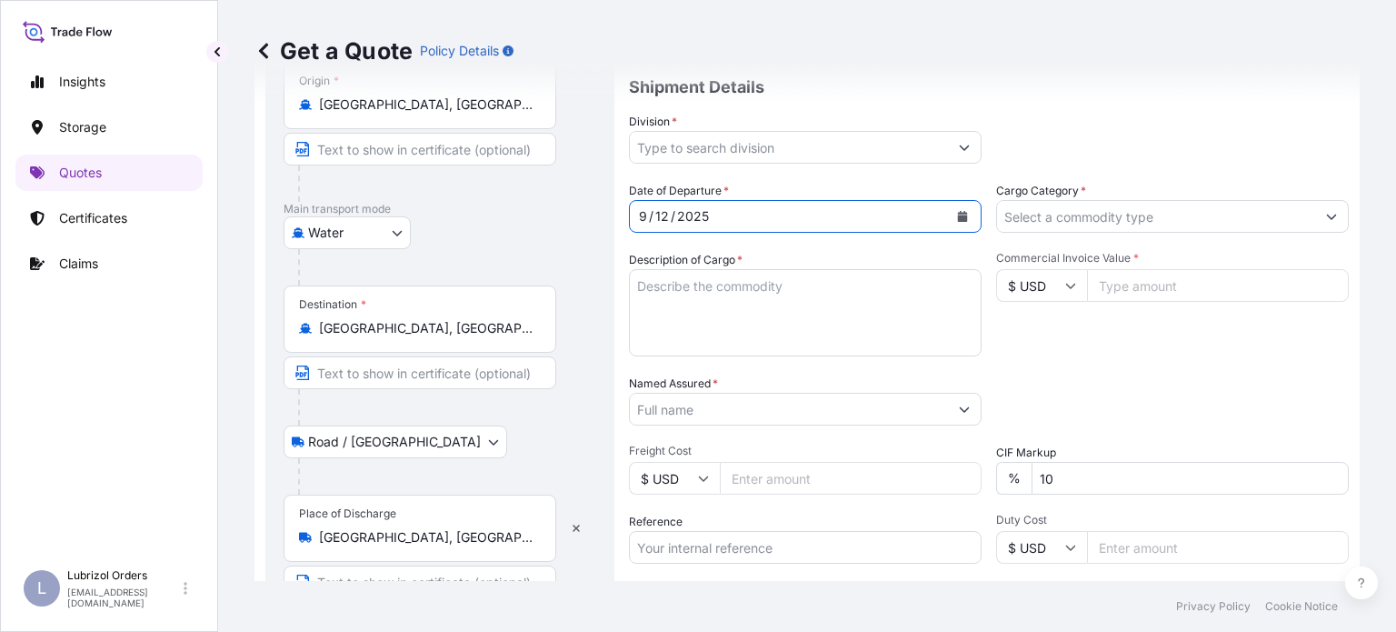
click at [812, 148] on input "Division *" at bounding box center [789, 147] width 318 height 33
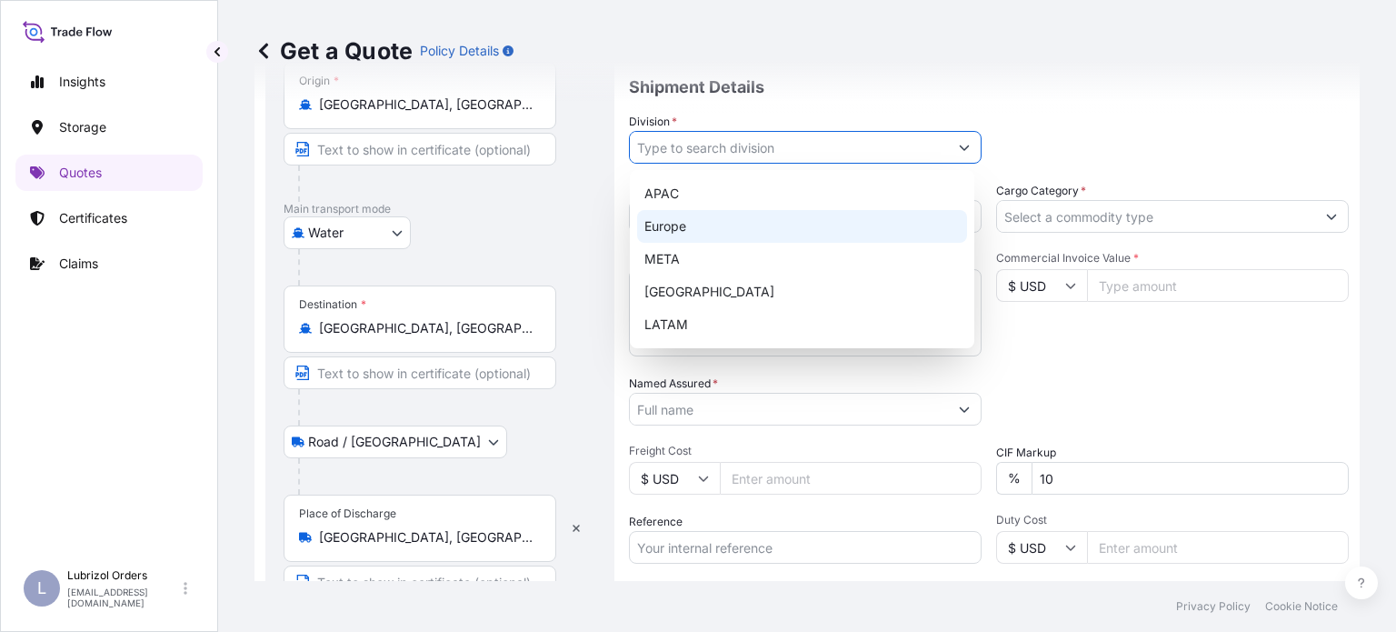
click at [716, 219] on div "Europe" at bounding box center [802, 226] width 330 height 33
type input "Europe"
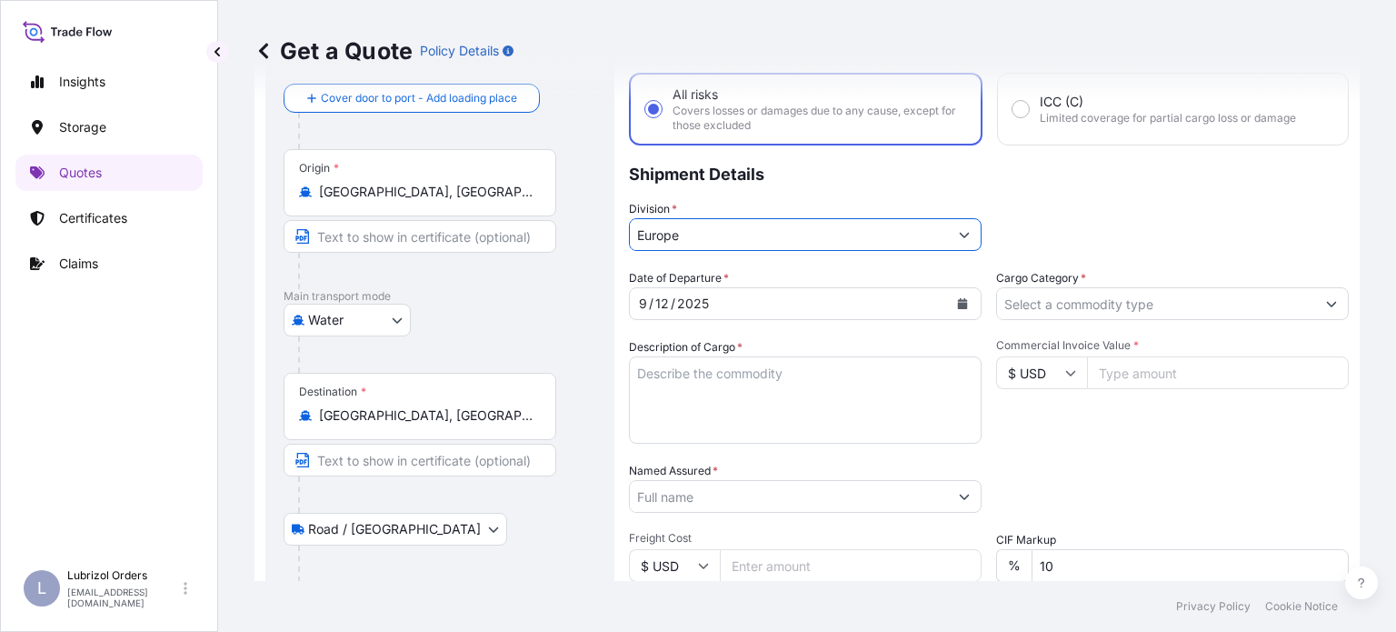
scroll to position [91, 0]
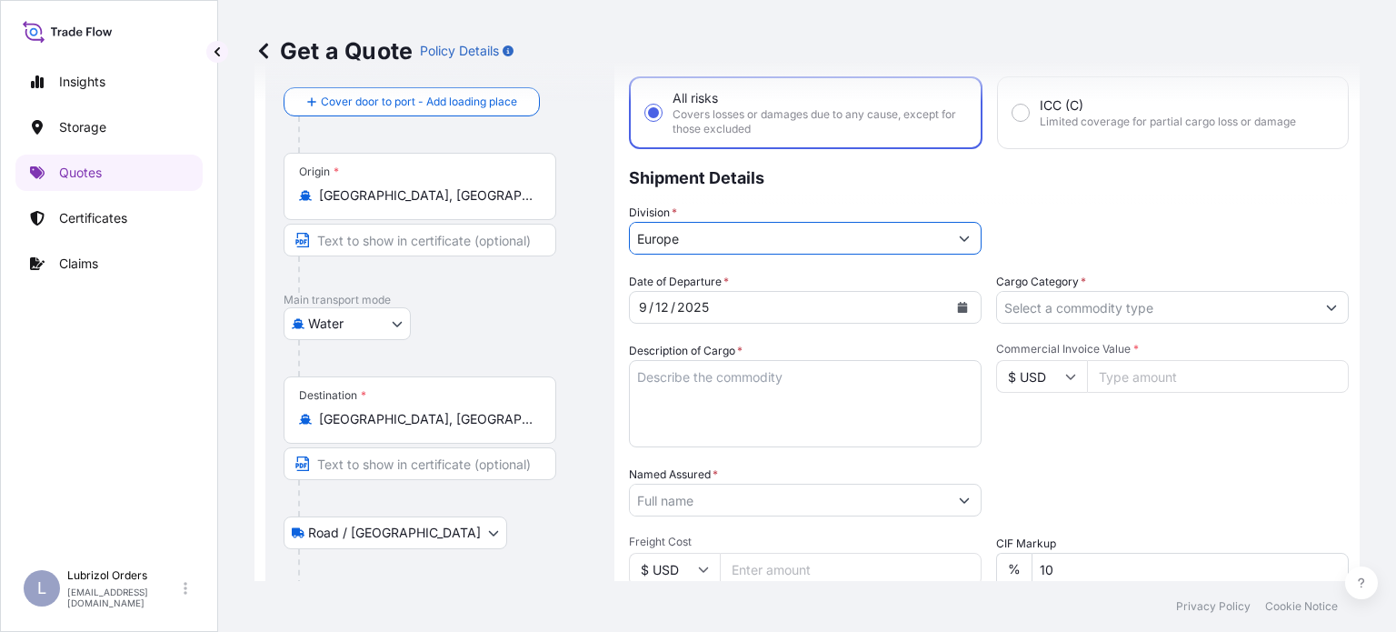
click at [1198, 308] on input "Cargo Category *" at bounding box center [1156, 307] width 318 height 33
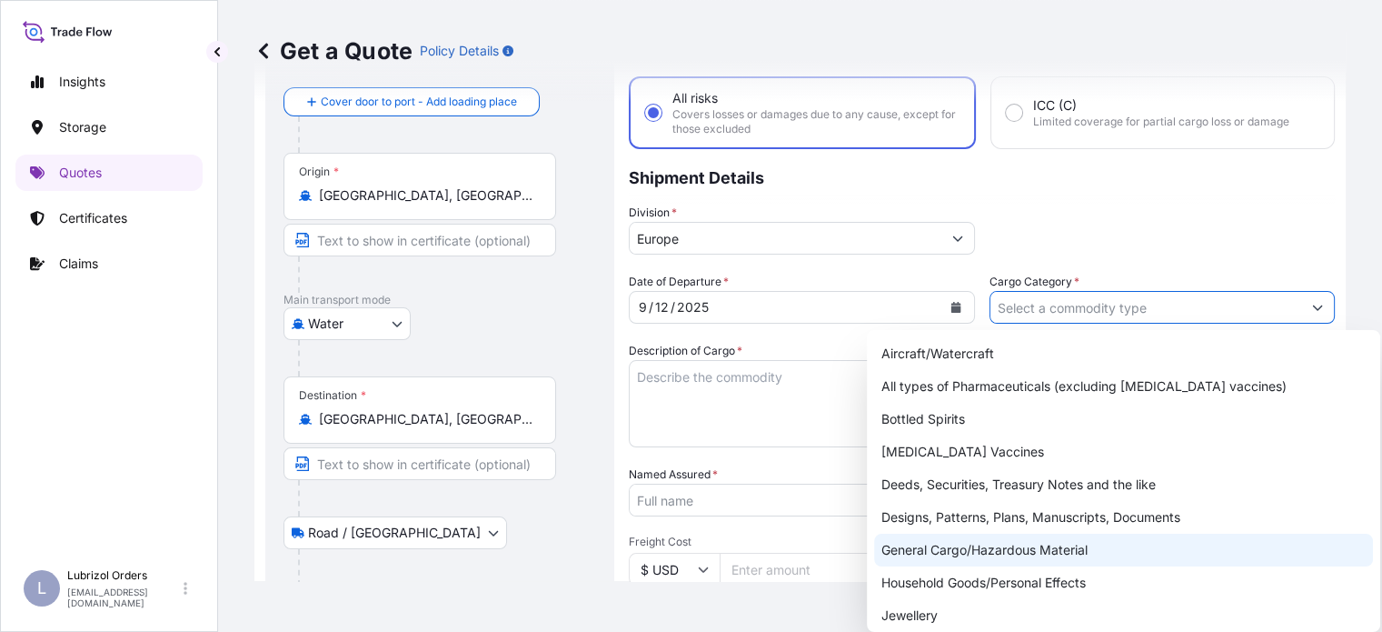
click at [971, 559] on div "General Cargo/Hazardous Material" at bounding box center [1123, 549] width 499 height 33
type input "General Cargo/Hazardous Material"
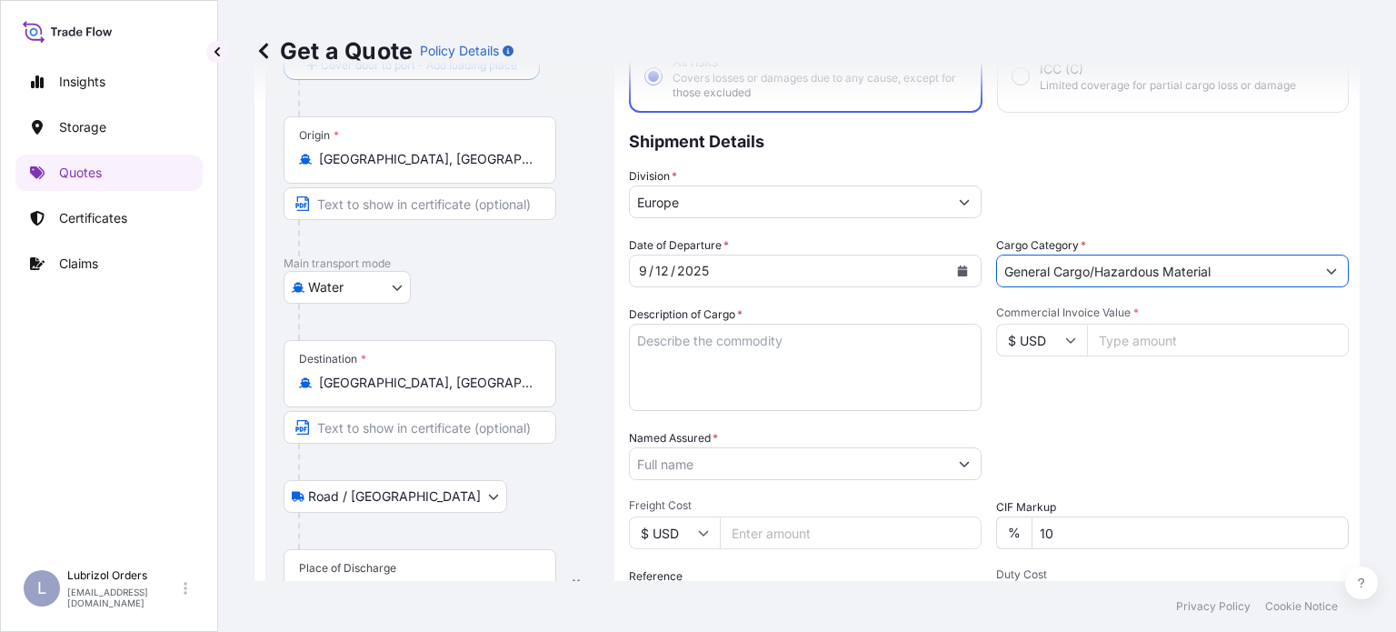
scroll to position [182, 0]
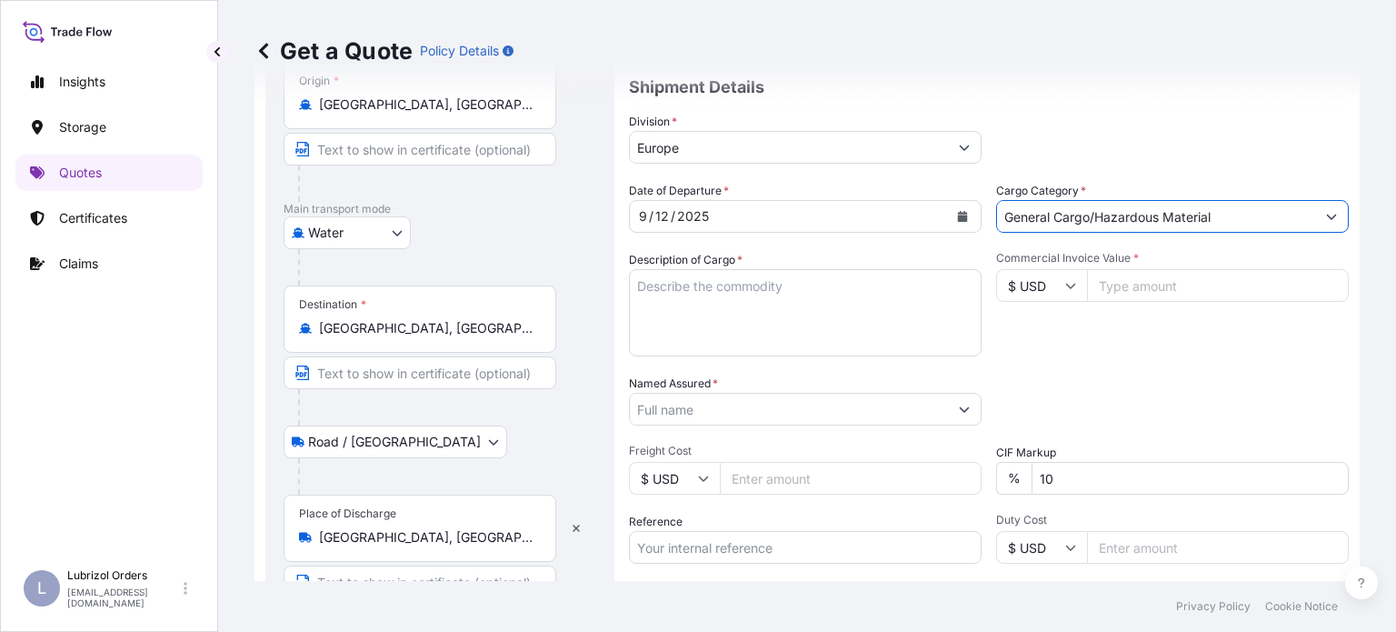
click at [1065, 289] on icon at bounding box center [1070, 285] width 11 height 11
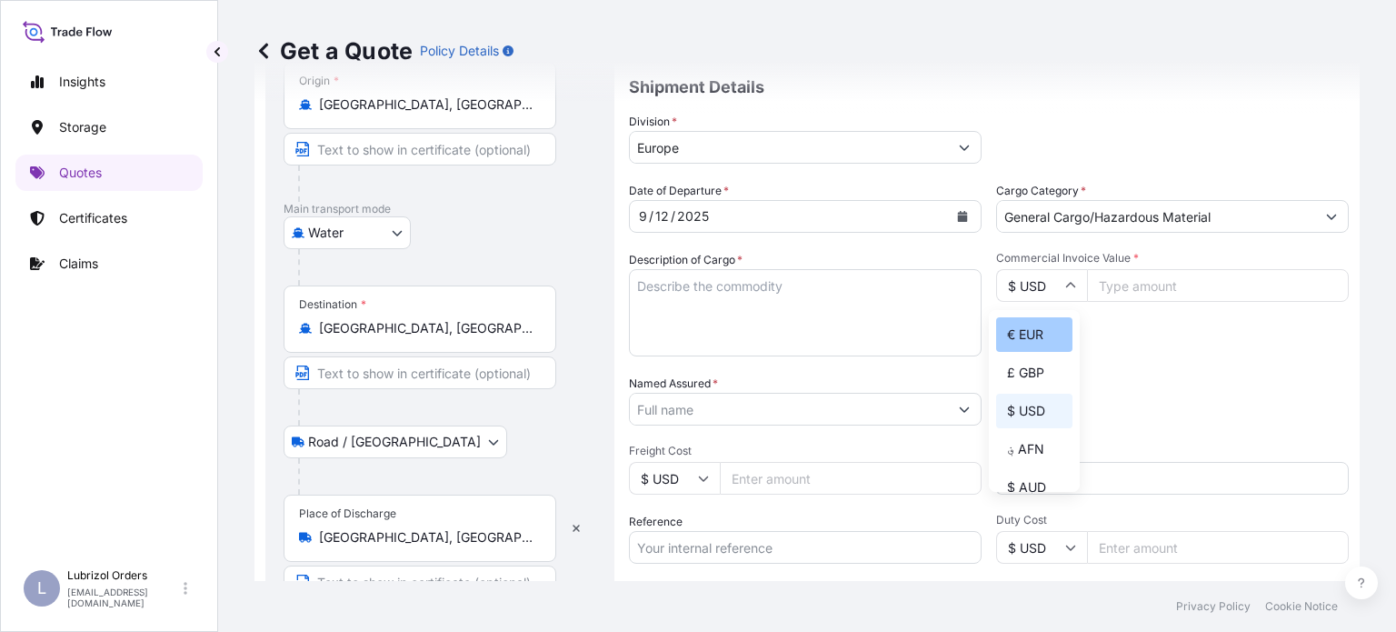
click at [1040, 335] on div "€ EUR" at bounding box center [1034, 334] width 76 height 35
type input "€ EUR"
click at [1117, 283] on input "Commercial Invoice Value *" at bounding box center [1218, 285] width 262 height 33
type input "16532.55"
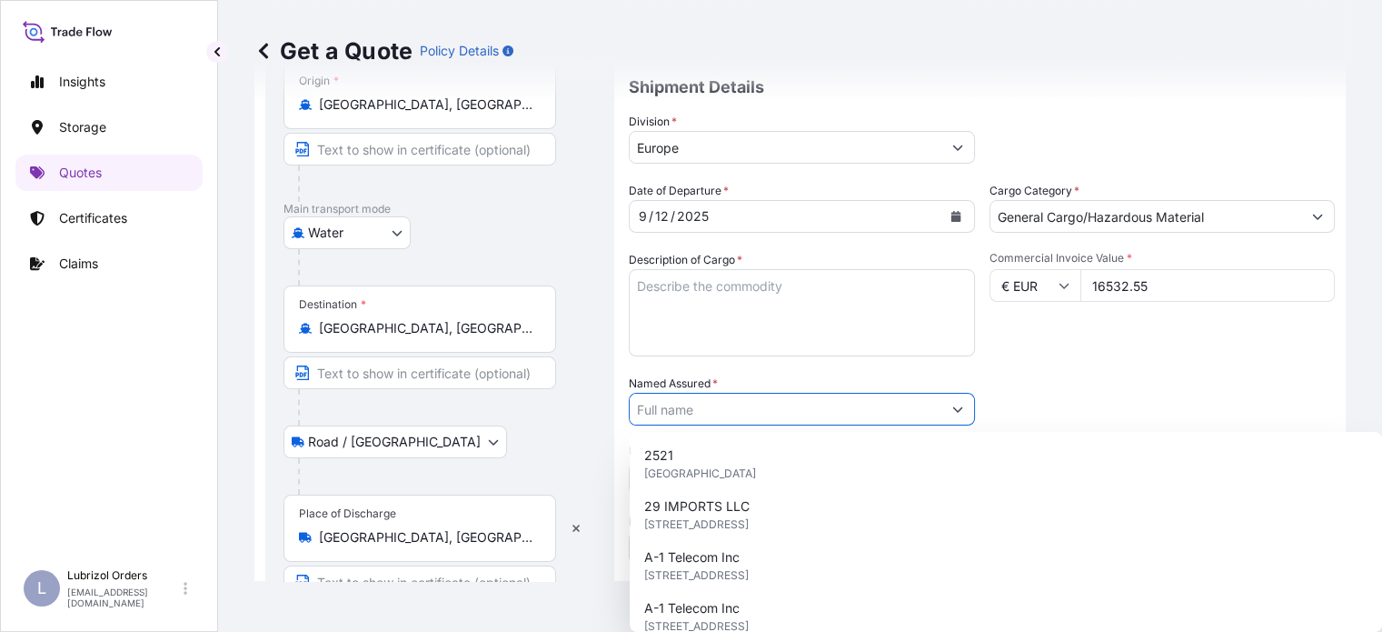
click at [833, 403] on input "Named Assured *" at bounding box center [786, 409] width 312 height 33
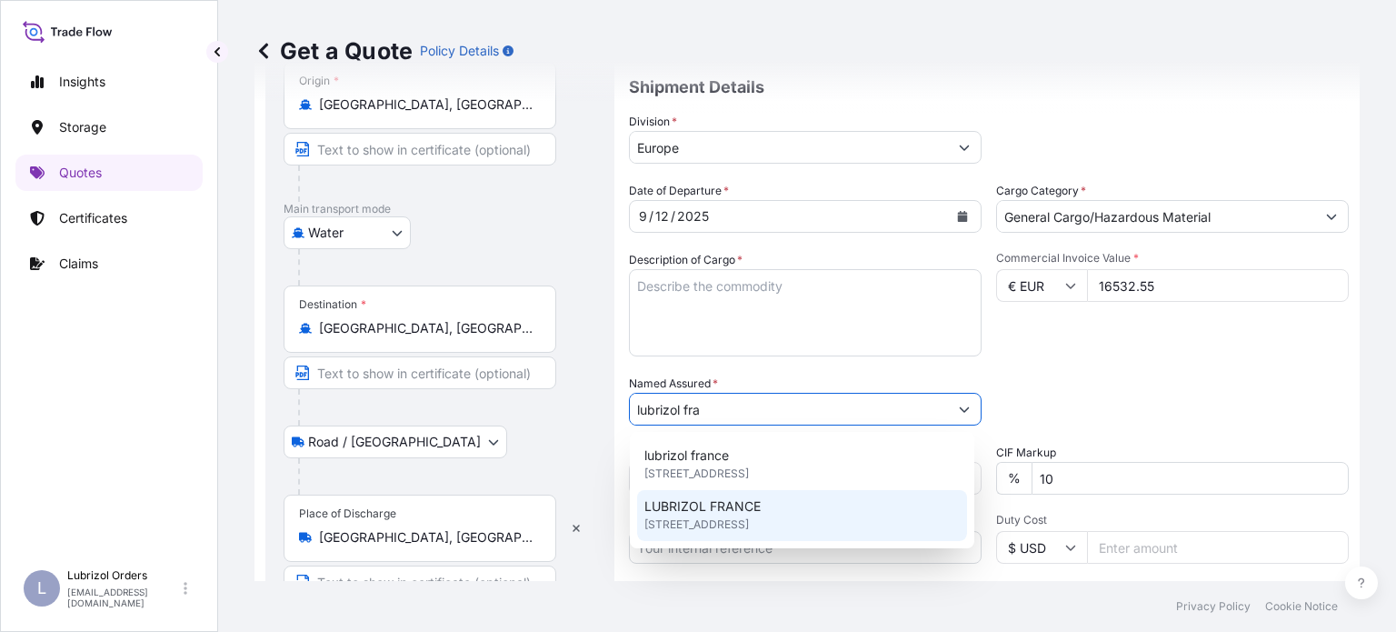
click at [775, 497] on div "LUBRIZOL [GEOGRAPHIC_DATA] [STREET_ADDRESS]" at bounding box center [802, 515] width 330 height 51
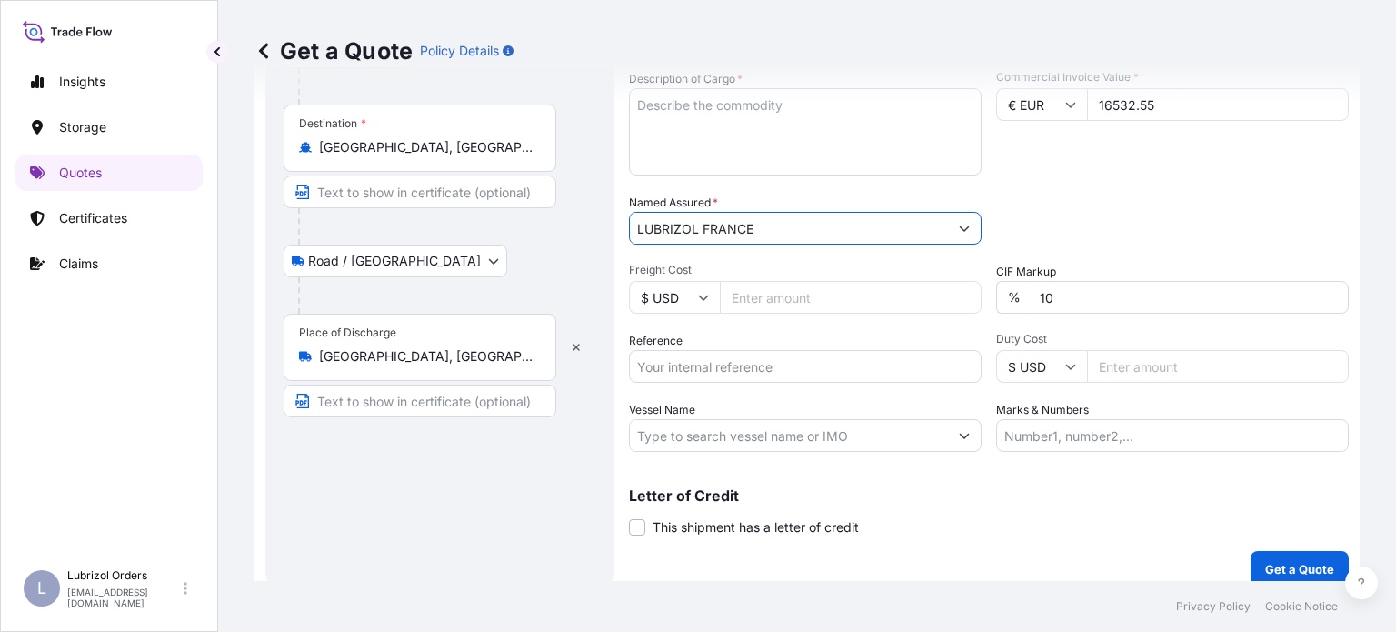
scroll to position [364, 0]
type input "LUBRIZOL FRANCE"
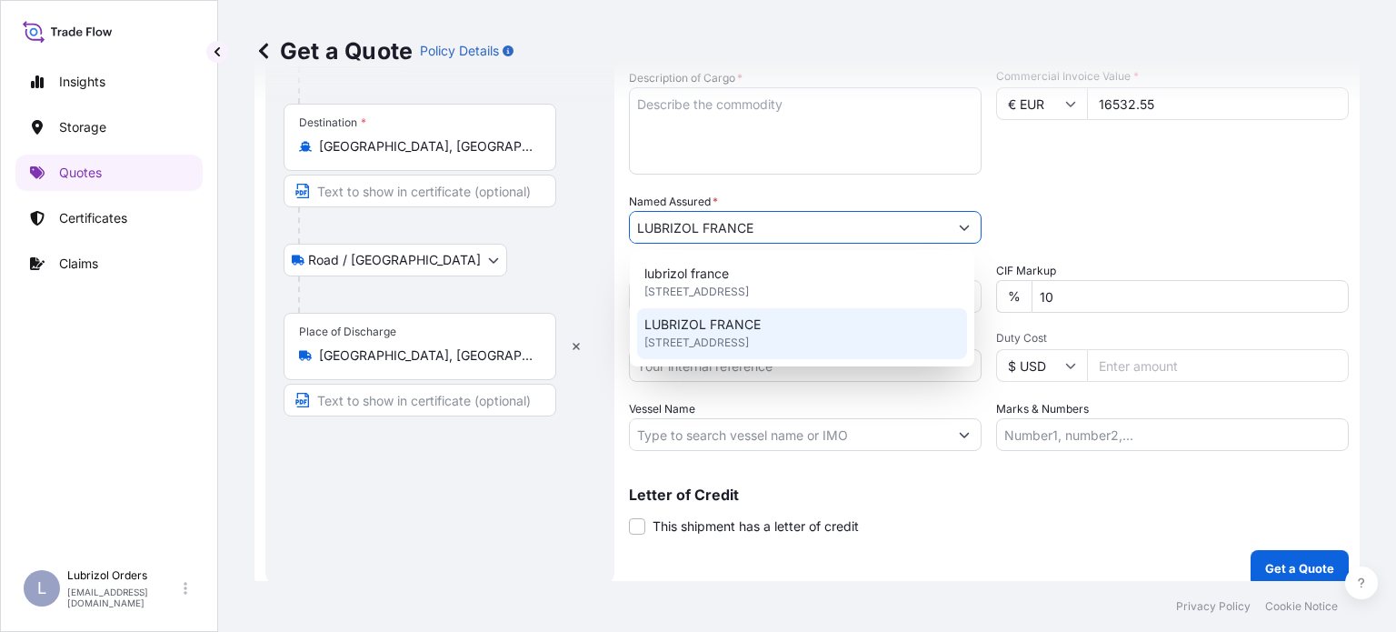
click at [1228, 231] on div "Packing Category Type to search a container mode Please select a primary mode o…" at bounding box center [1172, 218] width 353 height 51
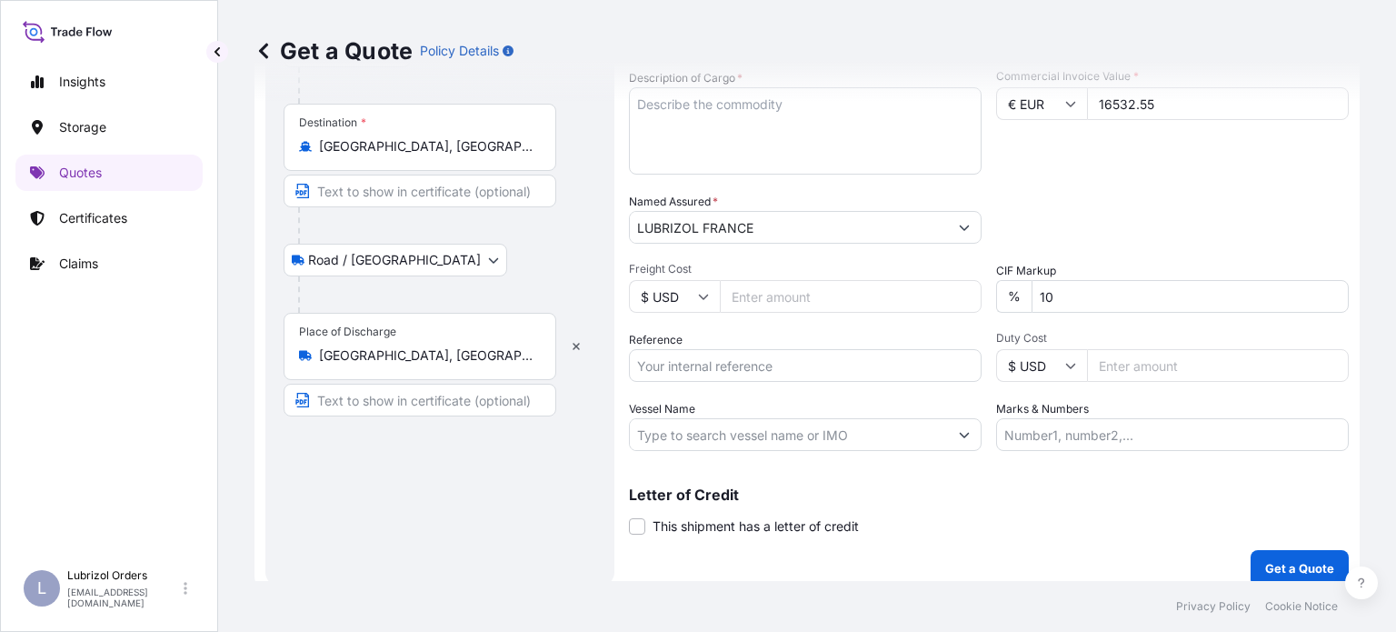
click at [822, 367] on input "Reference" at bounding box center [805, 365] width 353 height 33
paste input "1155538051"
type input "1155538051"
click at [964, 512] on div "Letter of Credit This shipment has a letter of credit Letter of credit * Letter…" at bounding box center [989, 511] width 720 height 48
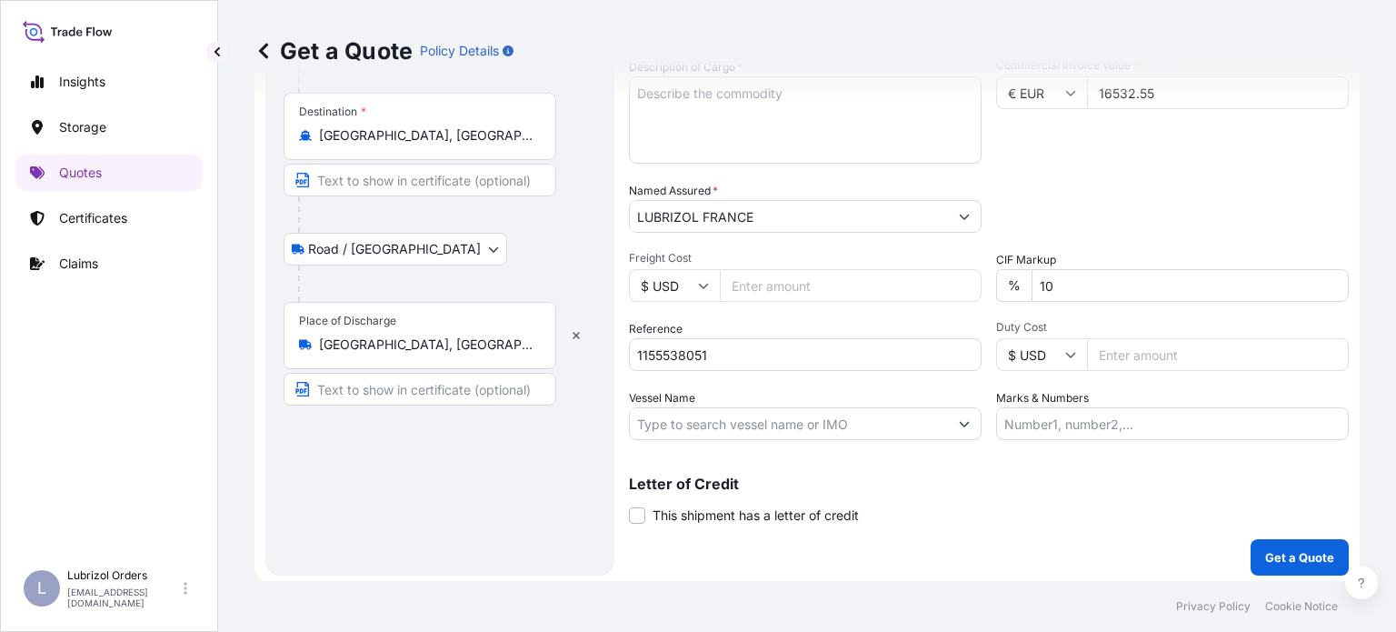
scroll to position [378, 0]
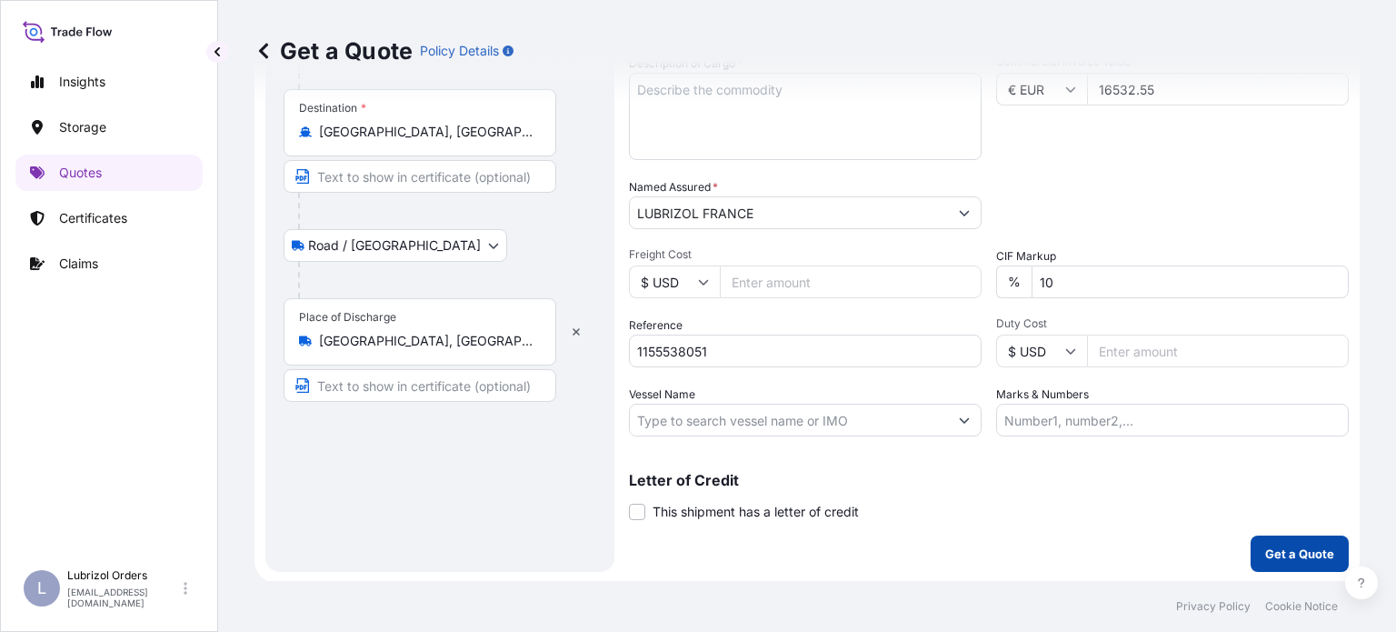
click at [1286, 559] on p "Get a Quote" at bounding box center [1299, 553] width 69 height 18
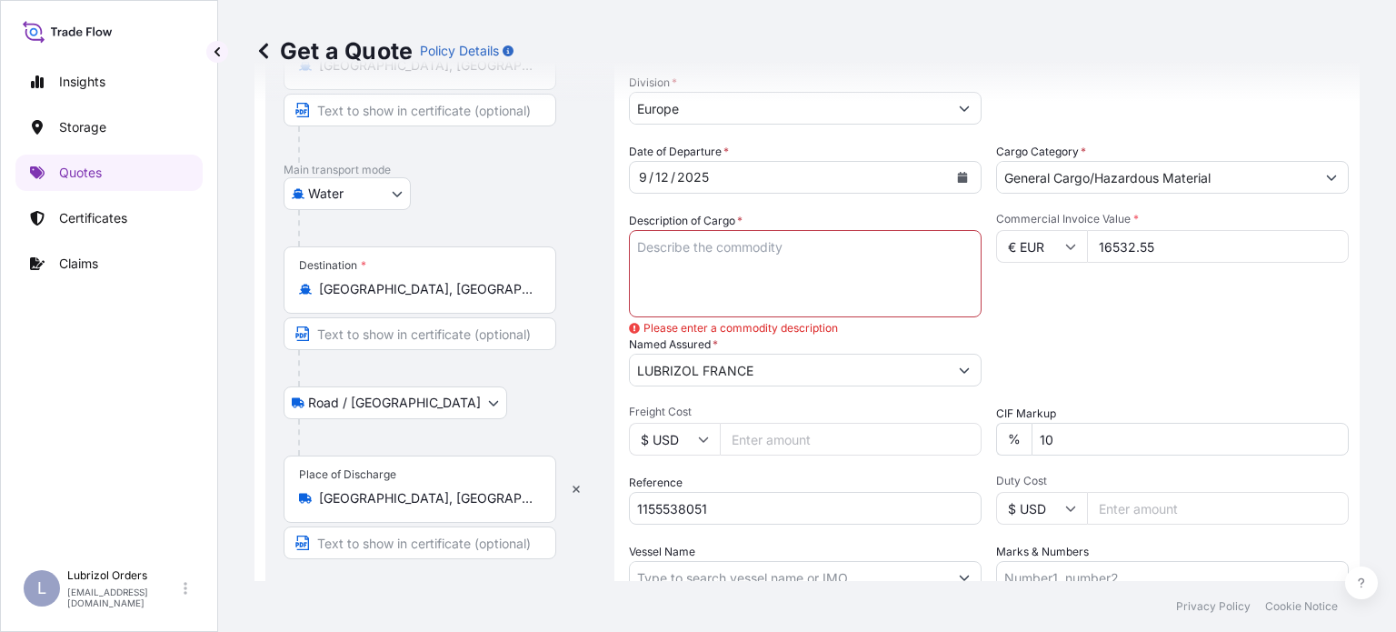
scroll to position [196, 0]
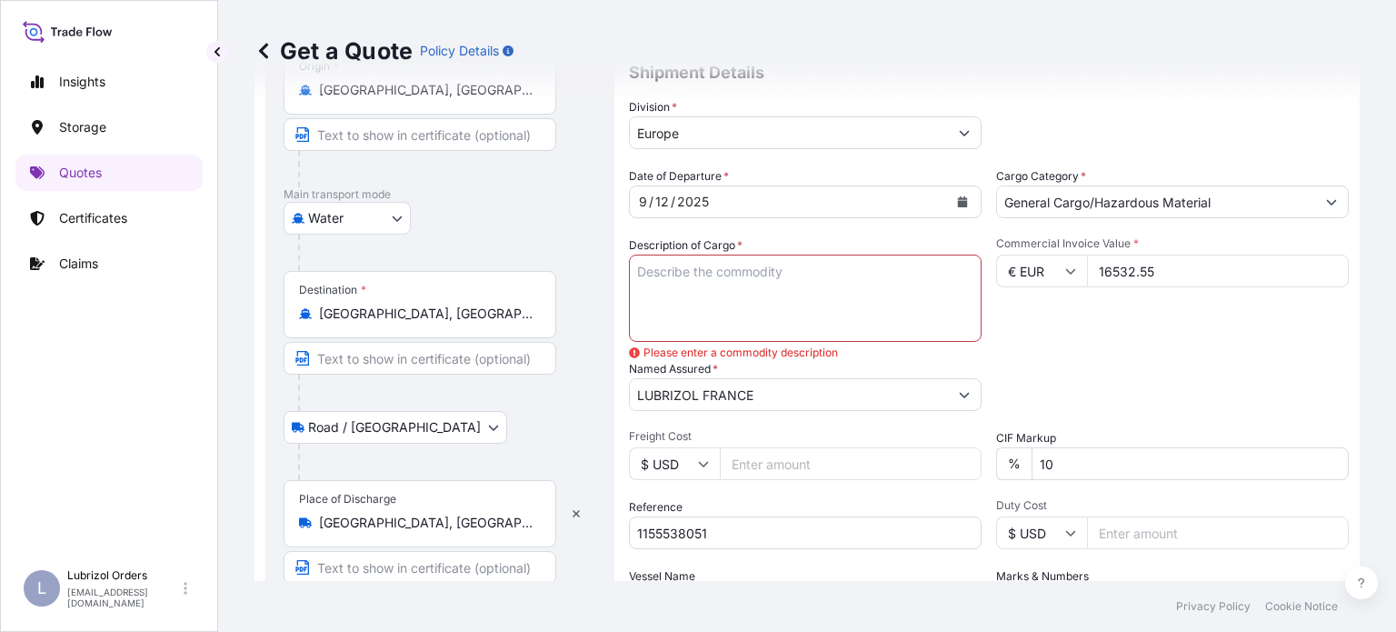
click at [703, 286] on textarea "Description of Cargo *" at bounding box center [805, 297] width 353 height 87
paste textarea "12 DRUMS OF LUBRIZOL(R) 5782S, STD BLACK AND YELLOW ADDITIVES FOR LUBRICATING O…"
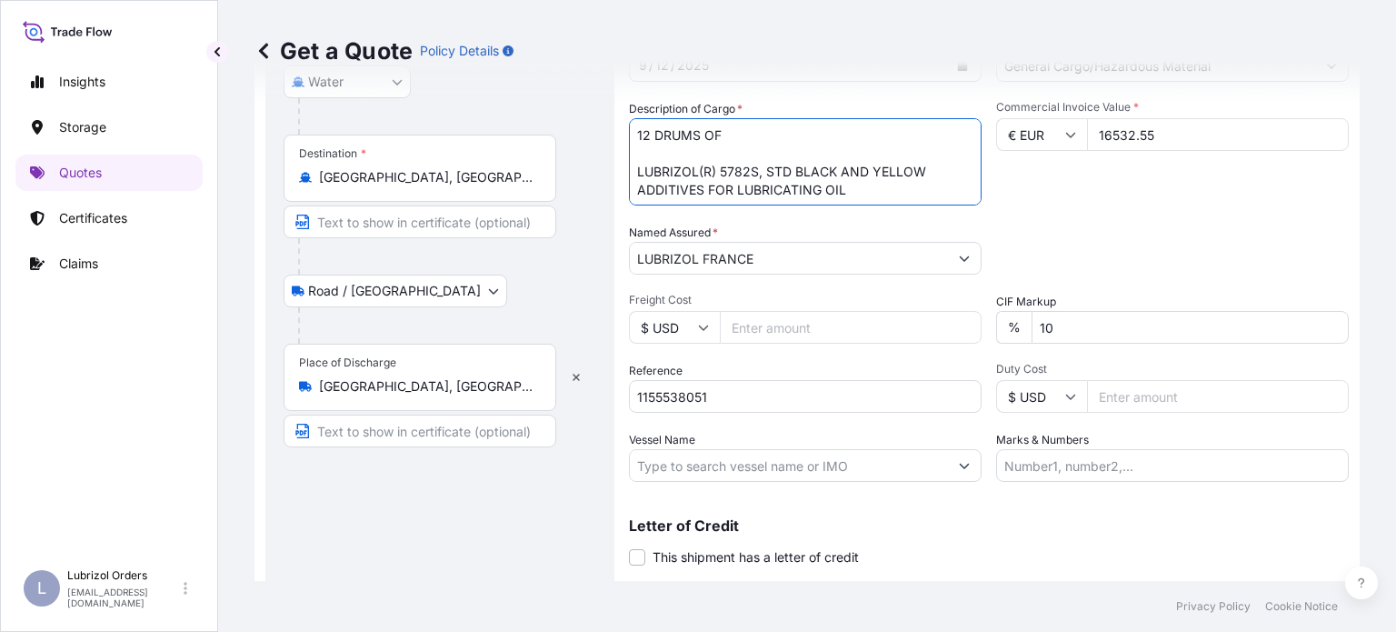
scroll to position [378, 0]
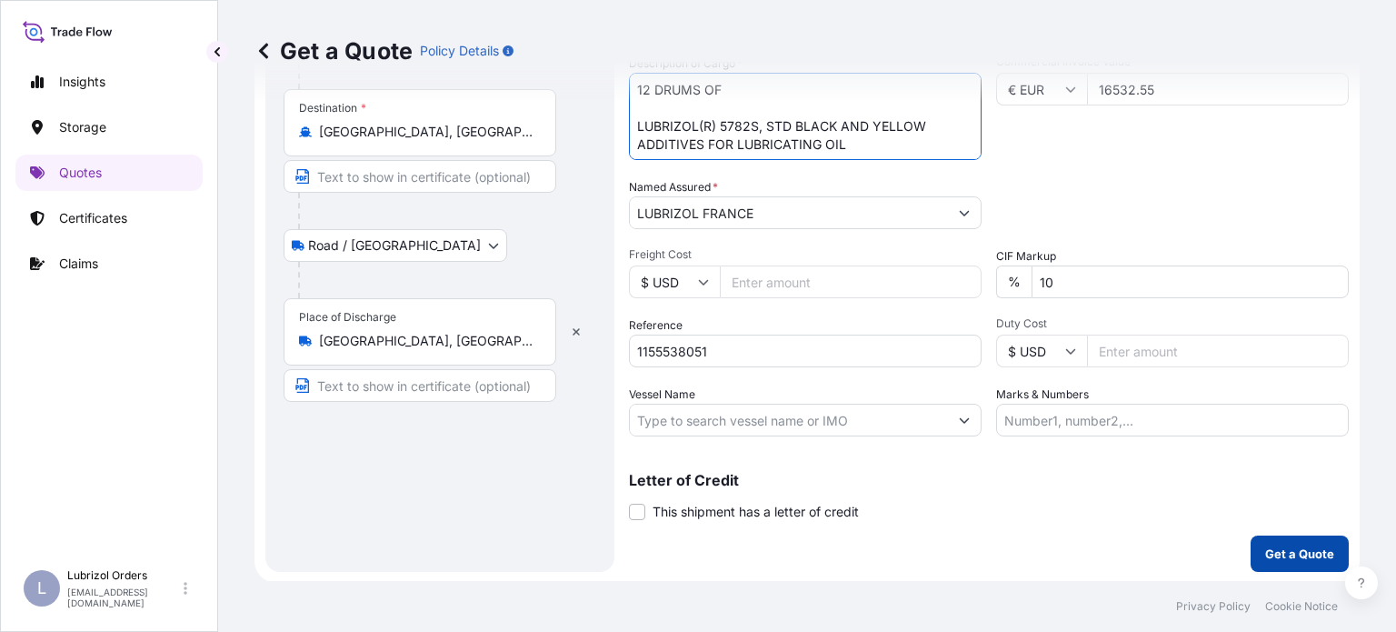
type textarea "12 DRUMS OF LUBRIZOL(R) 5782S, STD BLACK AND YELLOW ADDITIVES FOR LUBRICATING O…"
click at [1275, 557] on p "Get a Quote" at bounding box center [1299, 553] width 69 height 18
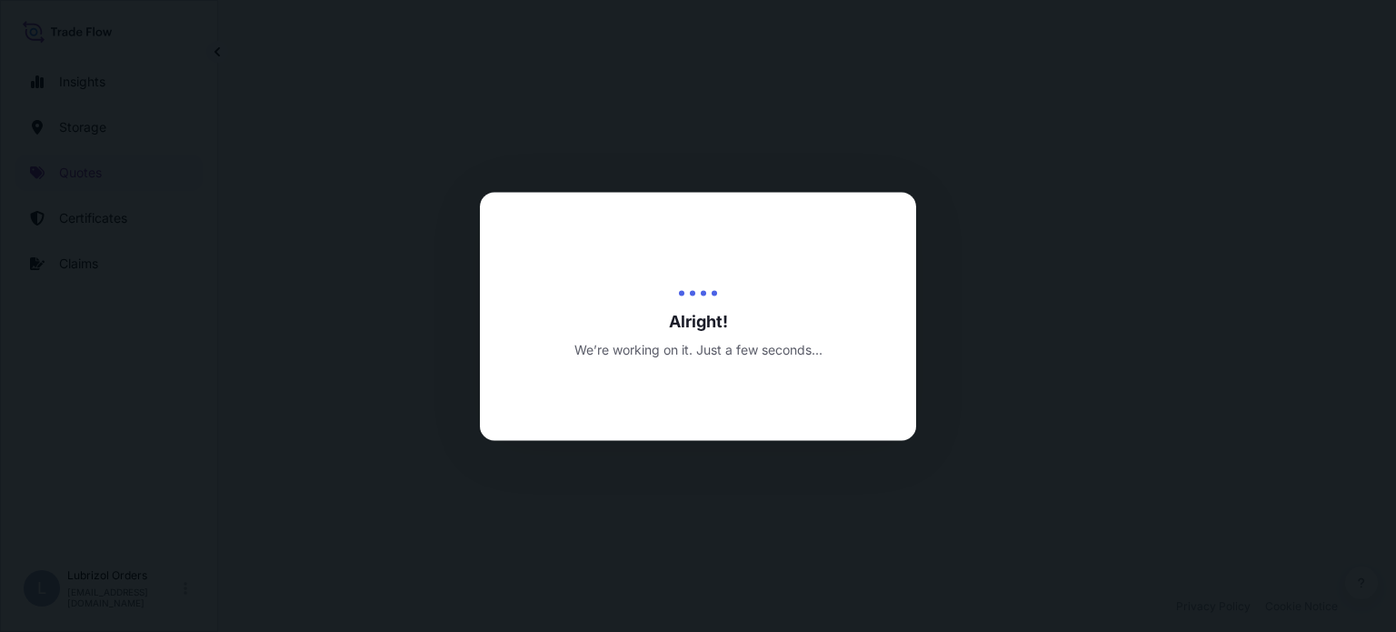
select select "Water"
select select "Road / [GEOGRAPHIC_DATA]"
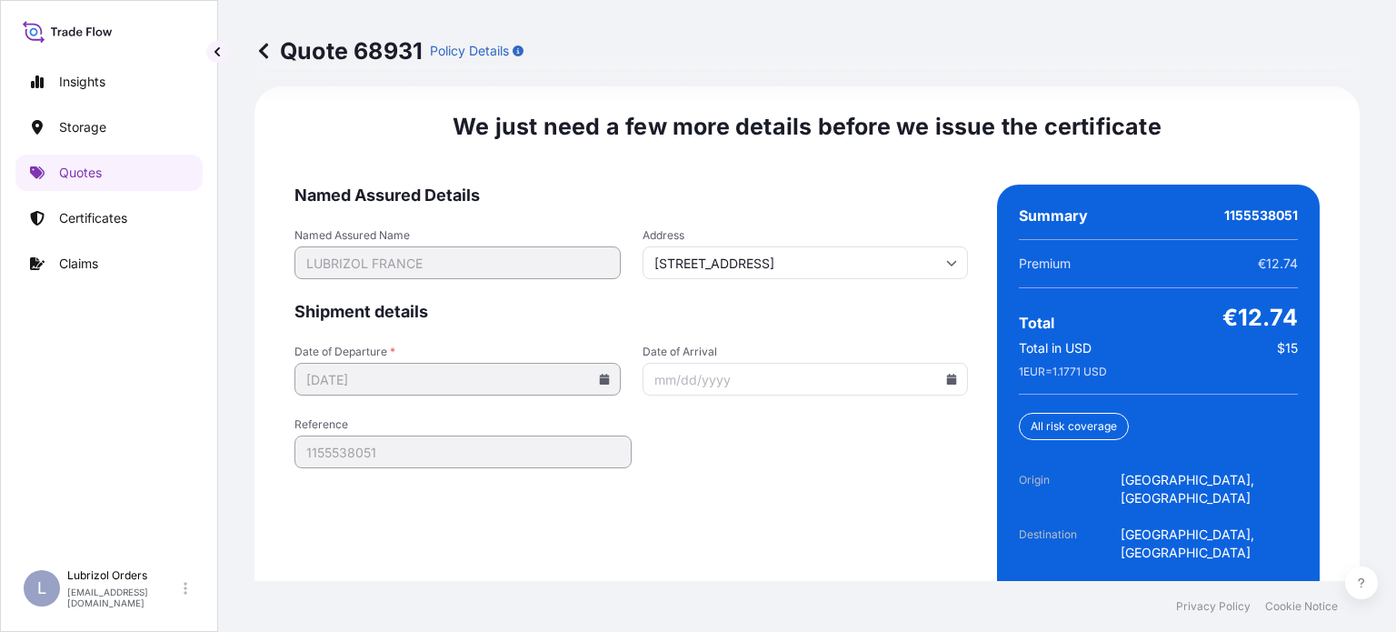
scroll to position [2930, 0]
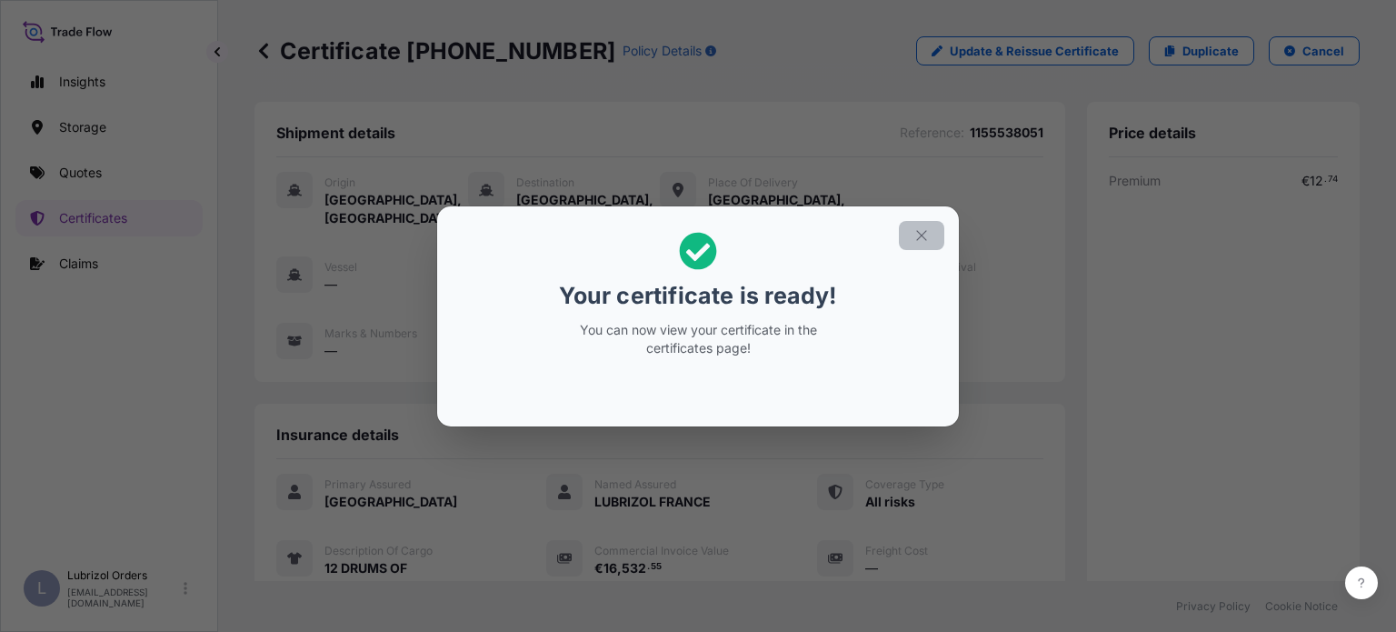
click at [921, 233] on icon "button" at bounding box center [921, 235] width 16 height 16
